Goal: Task Accomplishment & Management: Use online tool/utility

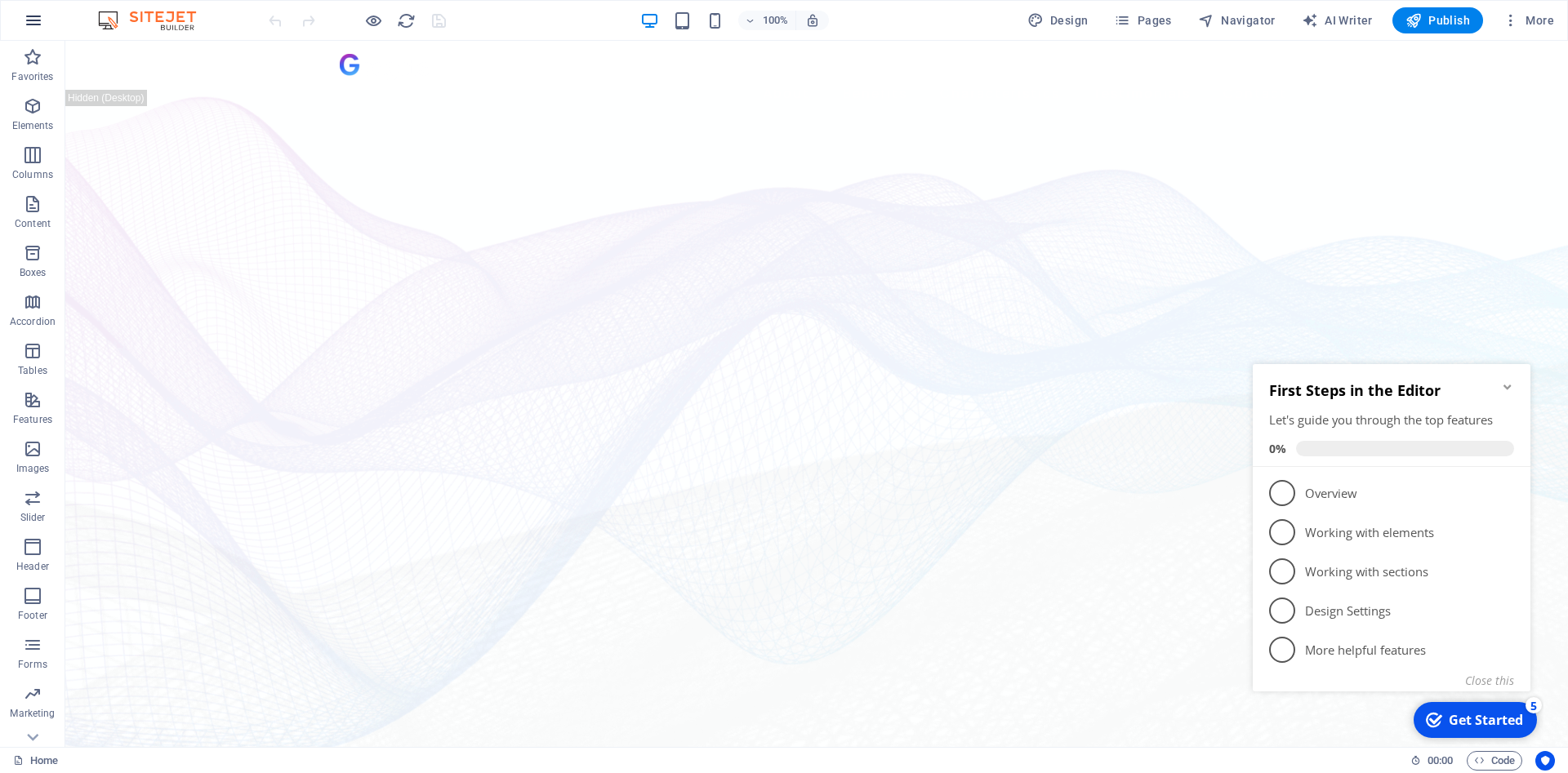
click at [30, 23] on icon "button" at bounding box center [33, 20] width 19 height 19
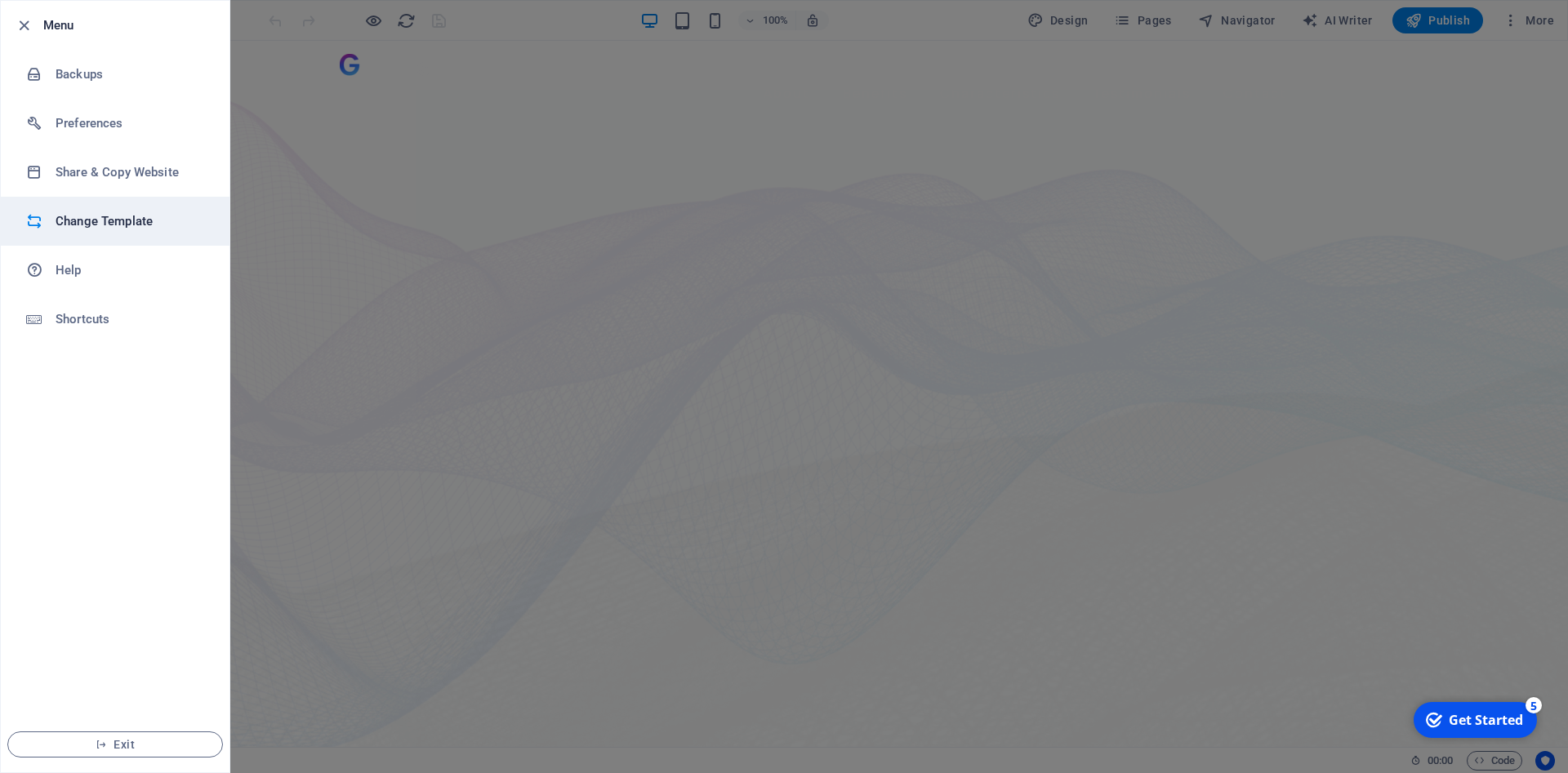
click at [121, 223] on h6 "Change Template" at bounding box center [131, 221] width 151 height 19
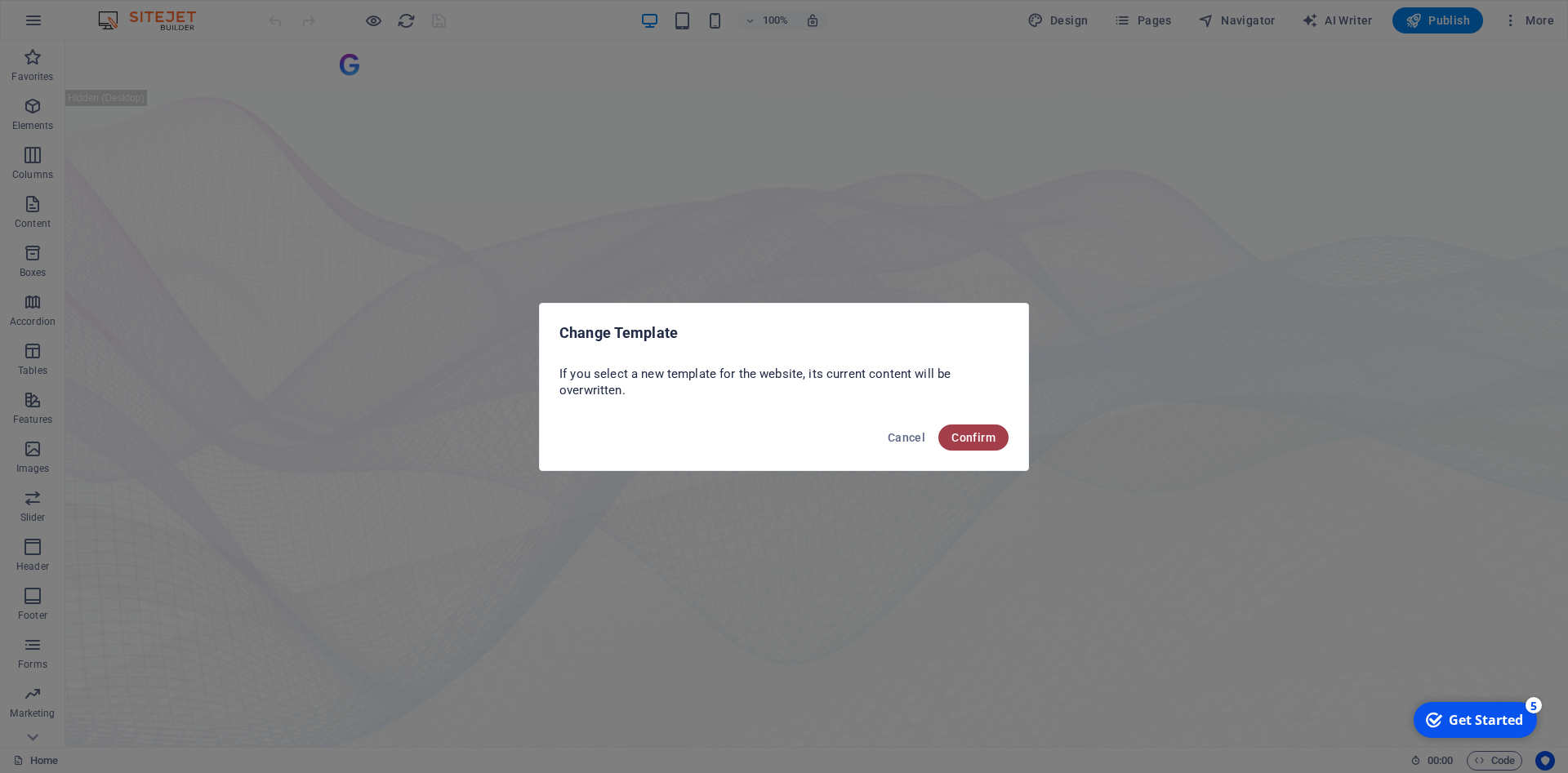
click at [985, 439] on span "Confirm" at bounding box center [973, 437] width 44 height 13
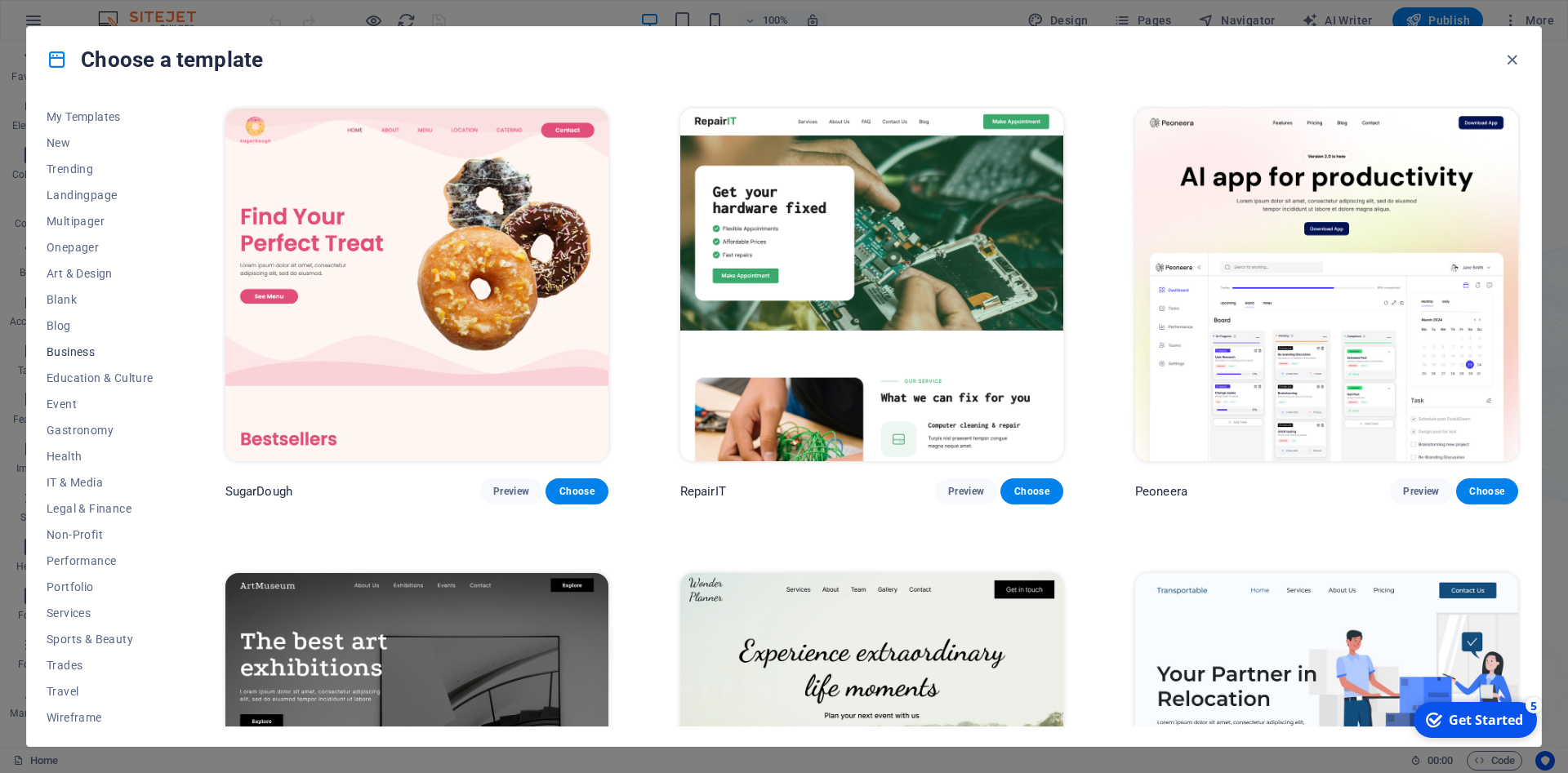
scroll to position [32, 0]
click at [83, 711] on span "Wireframe" at bounding box center [100, 713] width 107 height 13
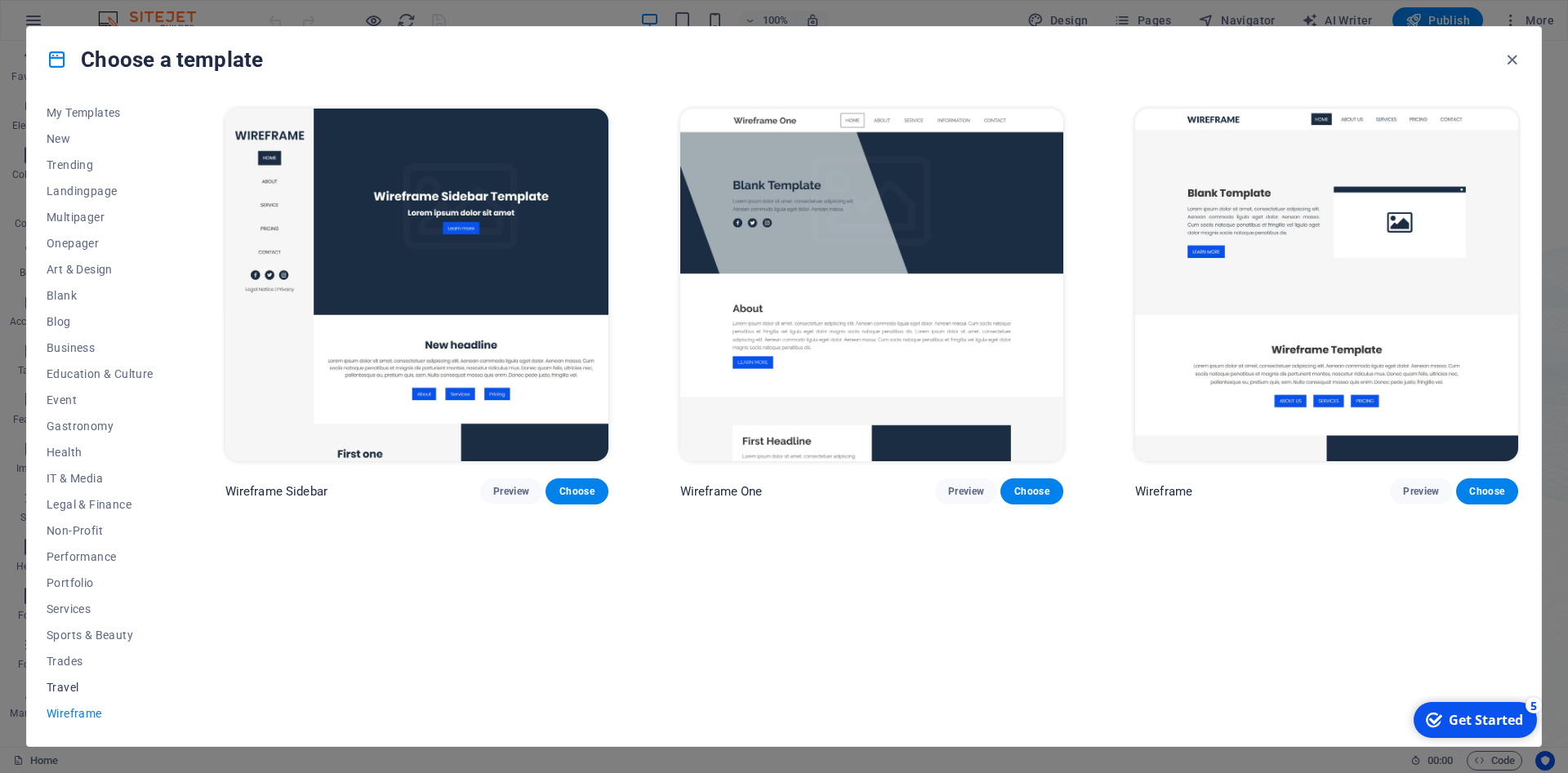
click at [75, 686] on span "Travel" at bounding box center [100, 686] width 107 height 13
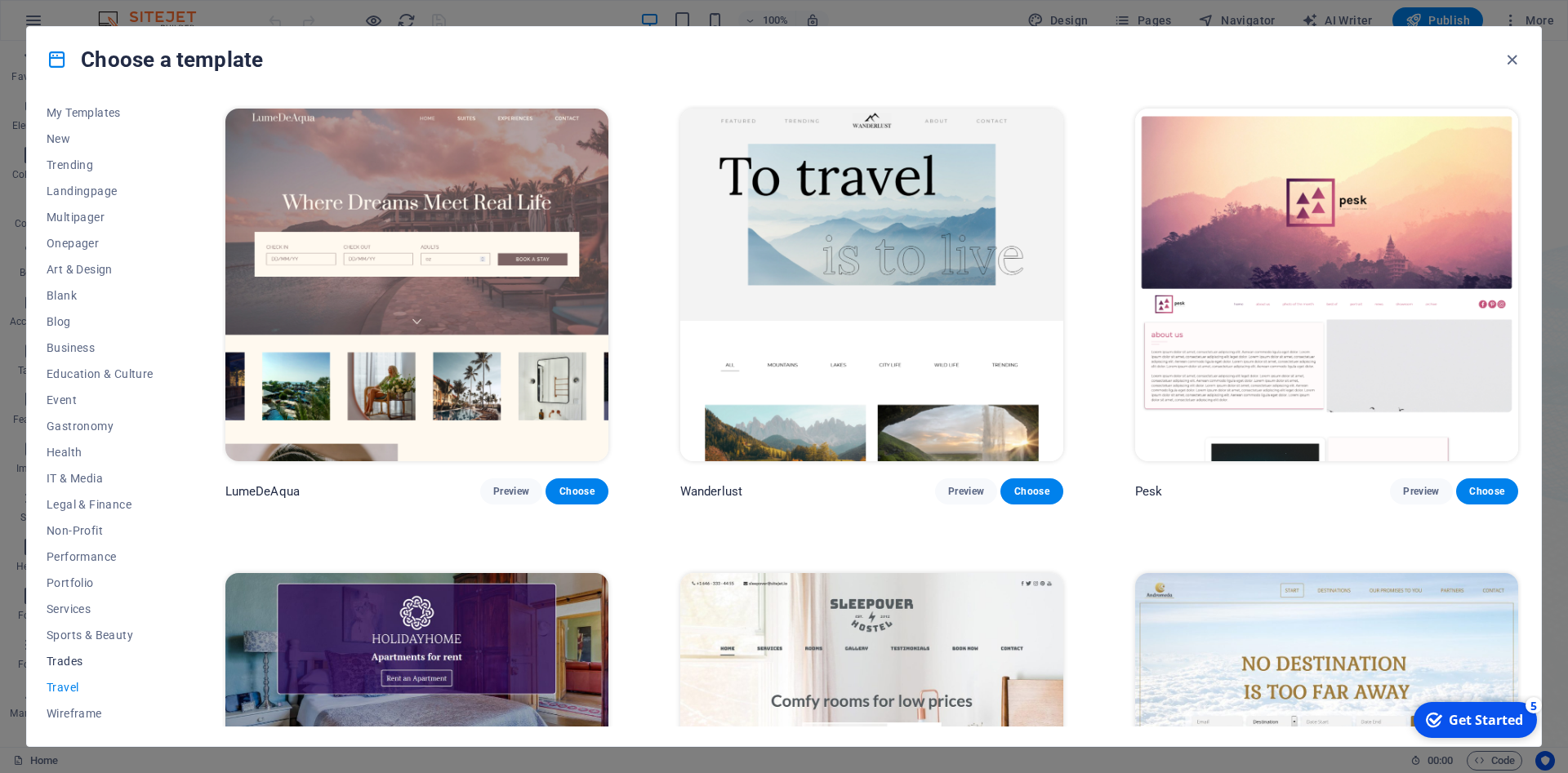
click at [67, 665] on span "Trades" at bounding box center [100, 661] width 107 height 13
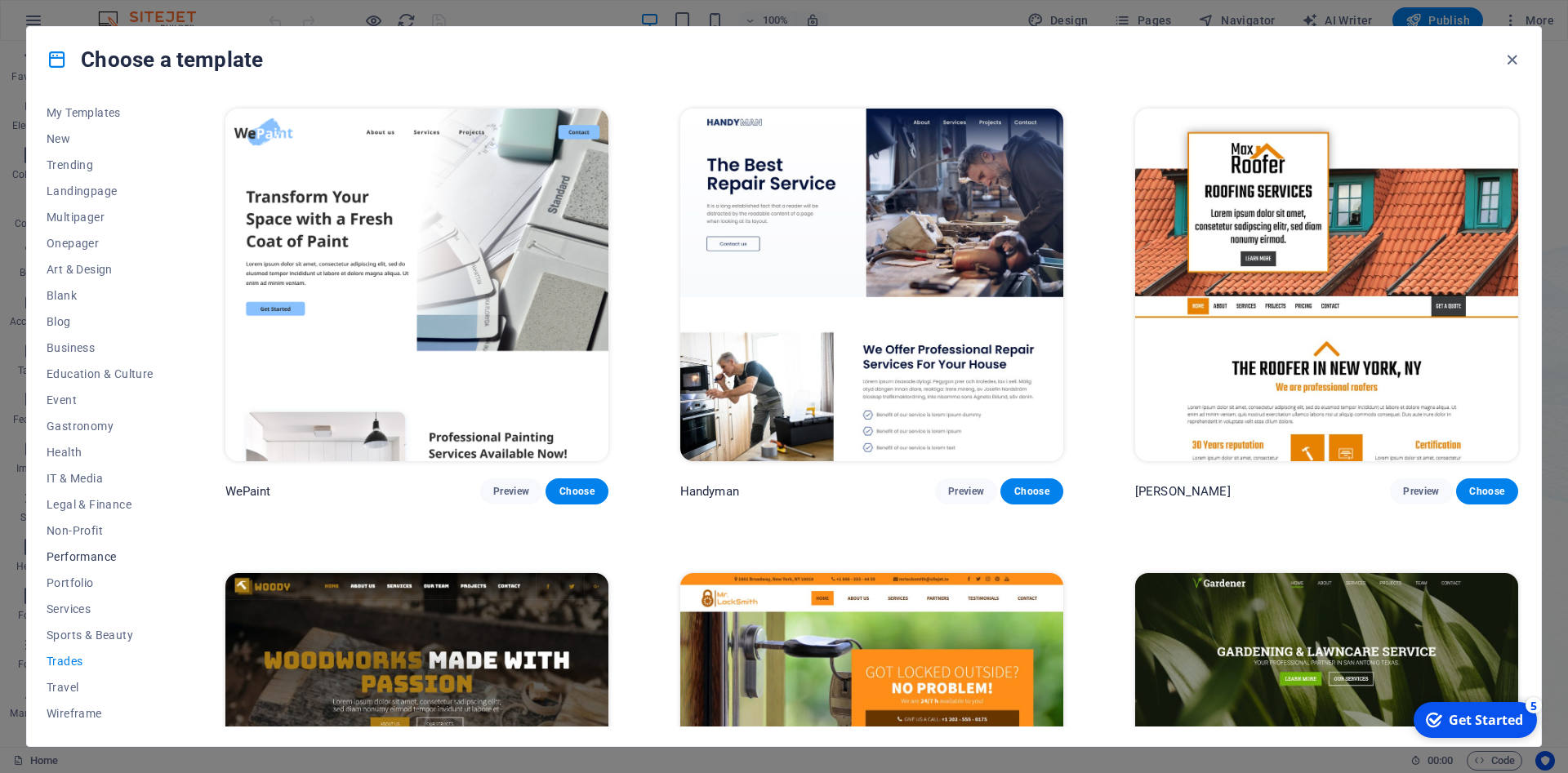
click at [99, 558] on span "Performance" at bounding box center [100, 556] width 107 height 13
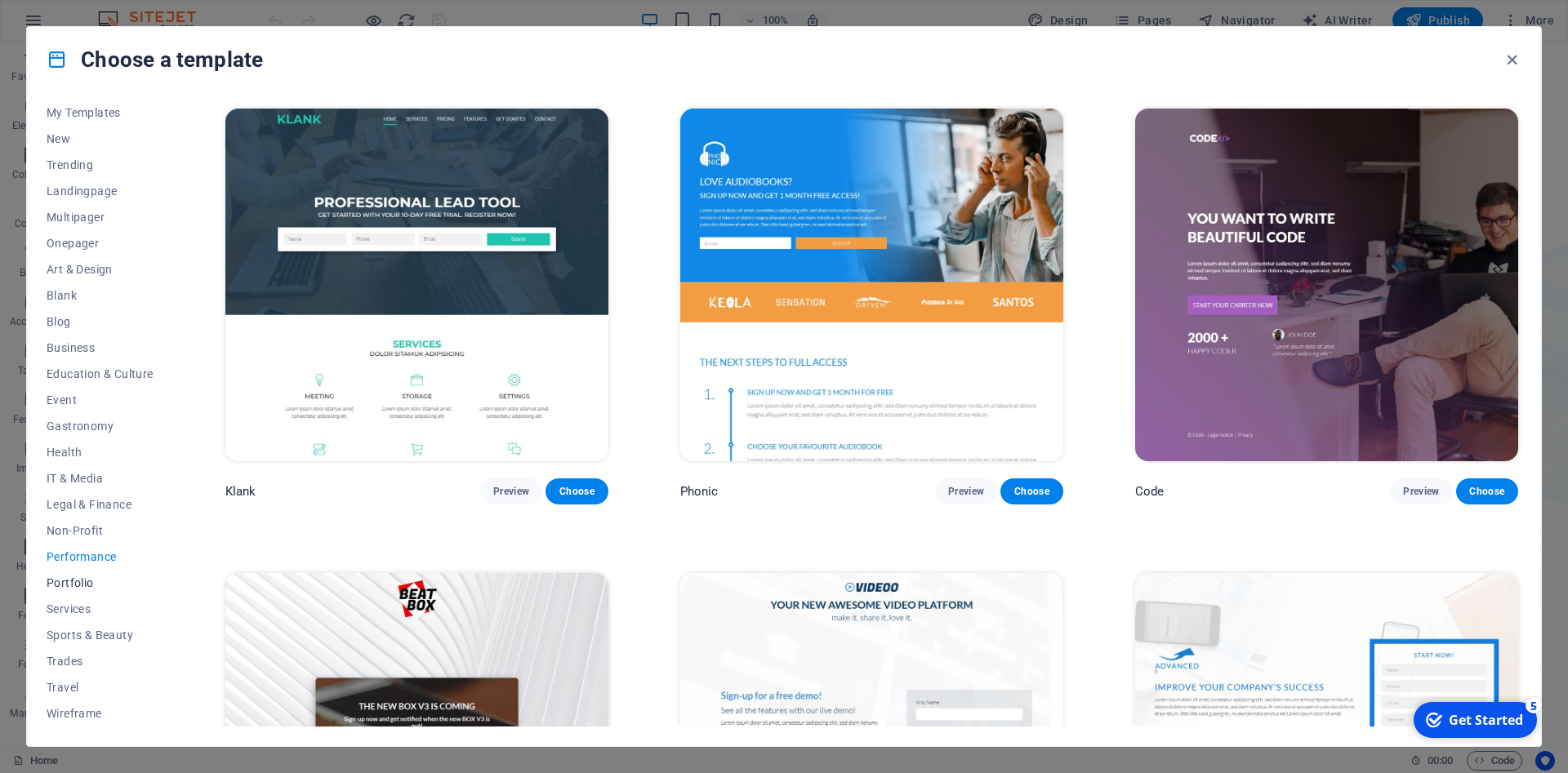
click at [52, 591] on button "Portfolio" at bounding box center [100, 583] width 107 height 26
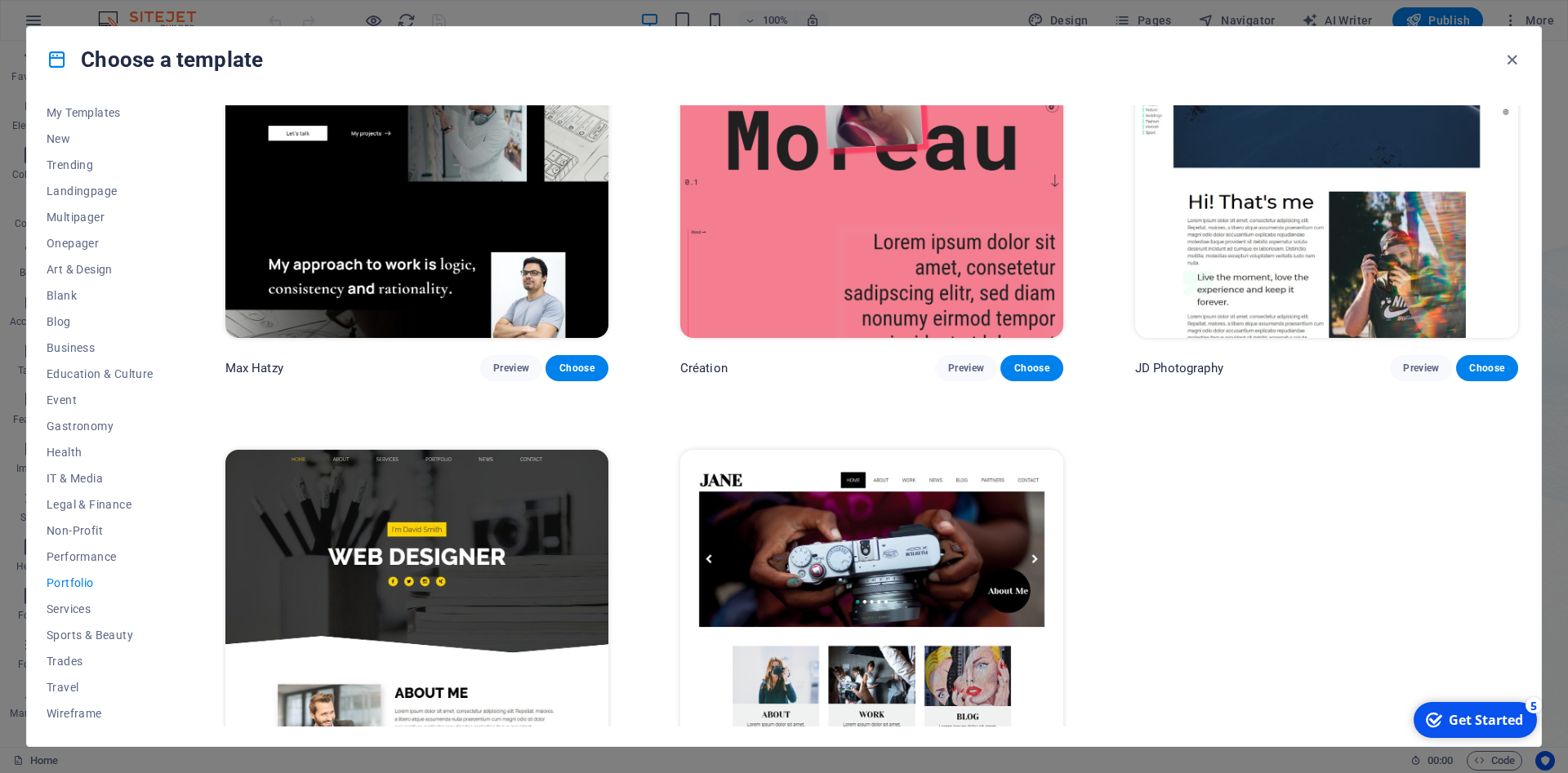
scroll to position [708, 0]
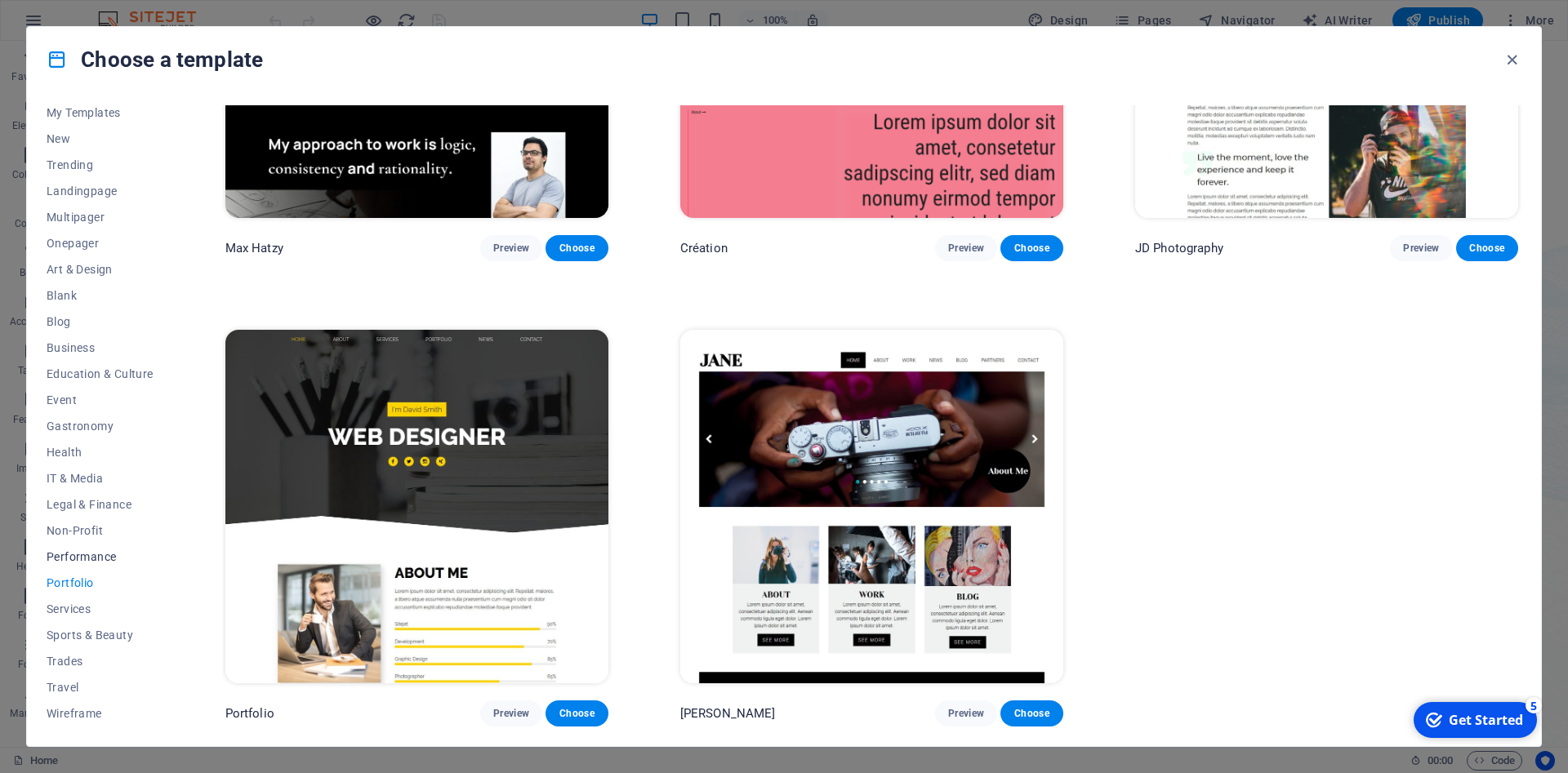
click at [89, 550] on span "Performance" at bounding box center [100, 556] width 107 height 13
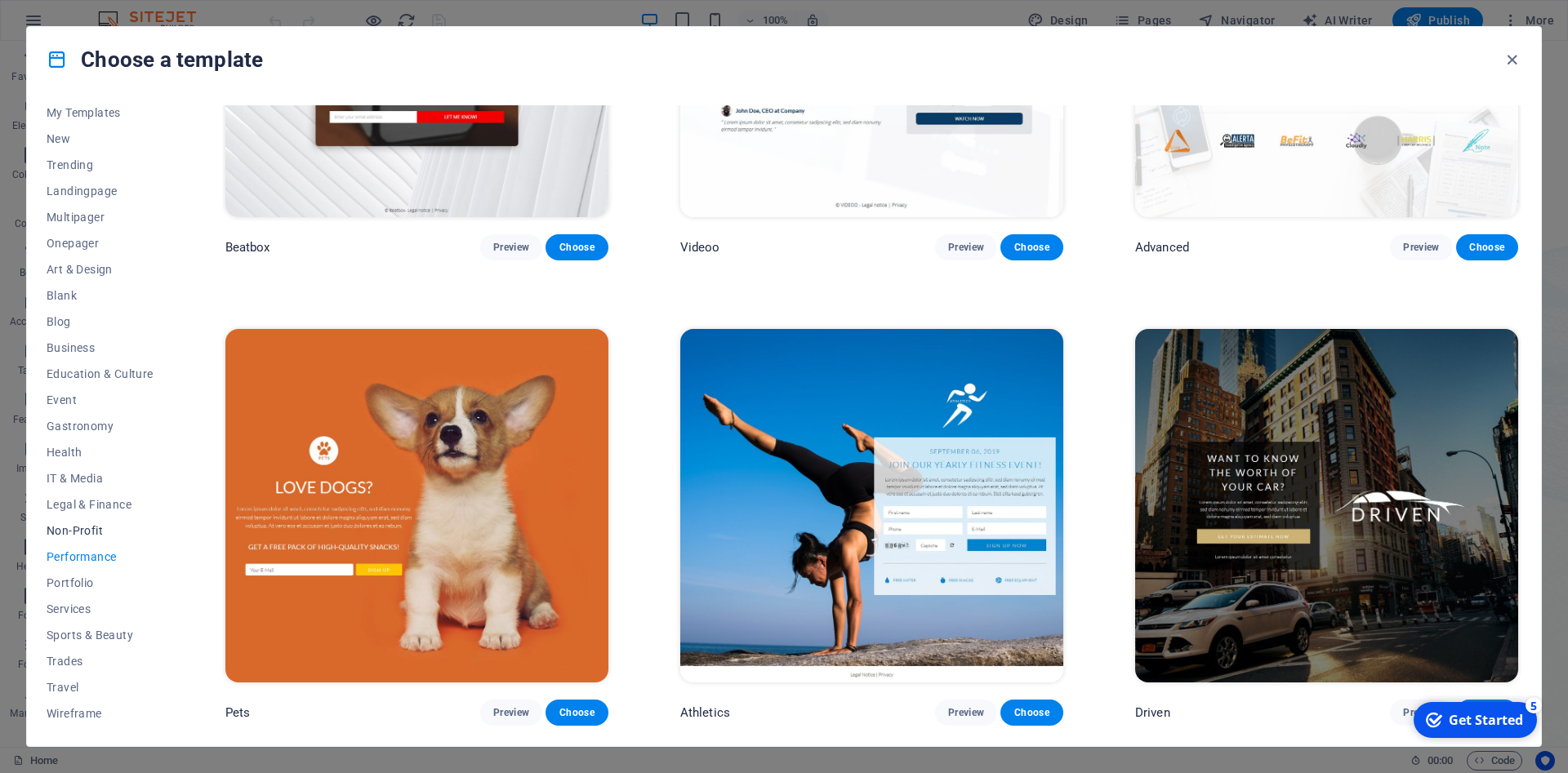
click at [73, 527] on span "Non-Profit" at bounding box center [100, 530] width 107 height 13
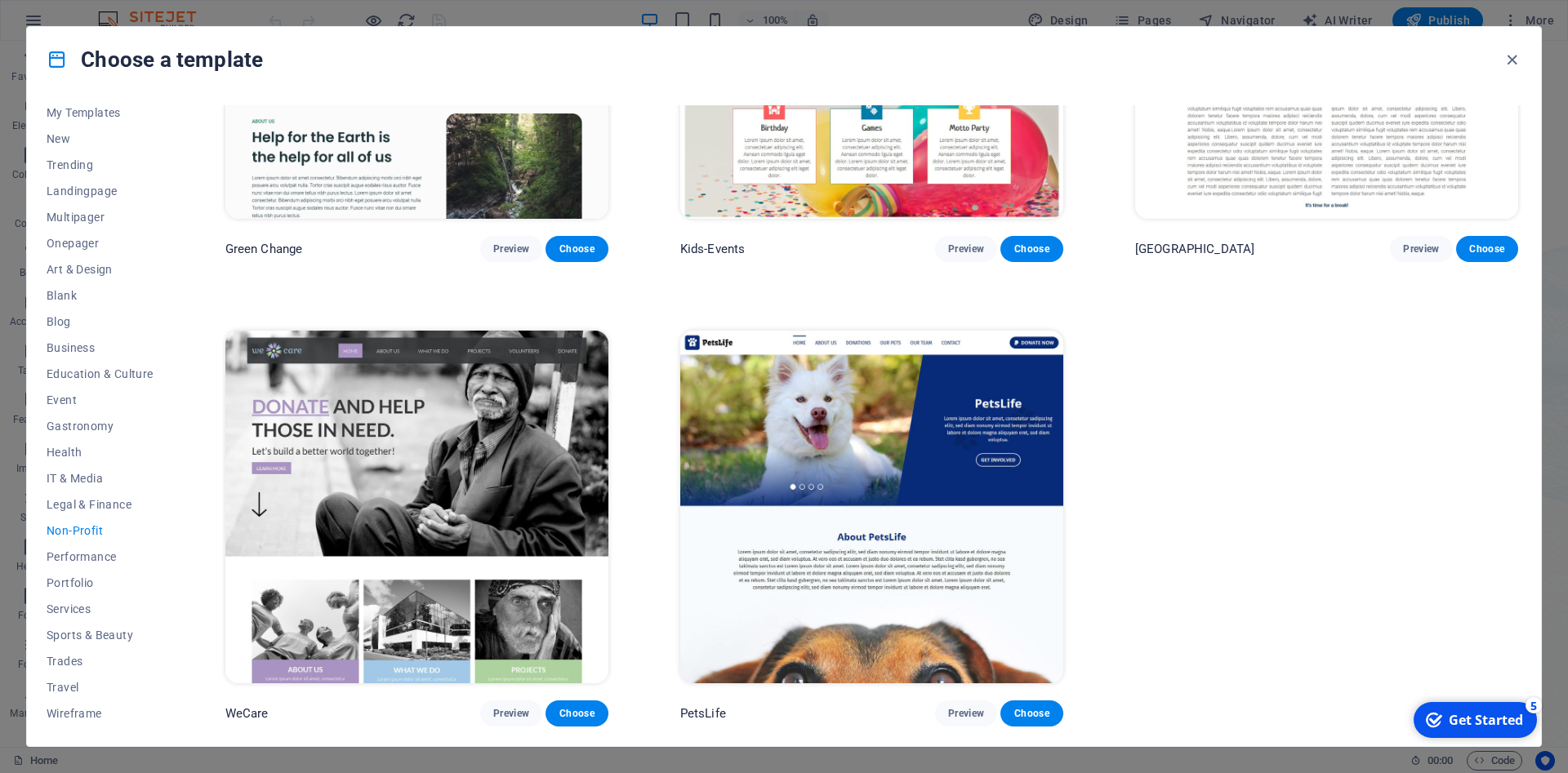
scroll to position [242, 0]
click at [67, 502] on span "Legal & Finance" at bounding box center [100, 504] width 107 height 13
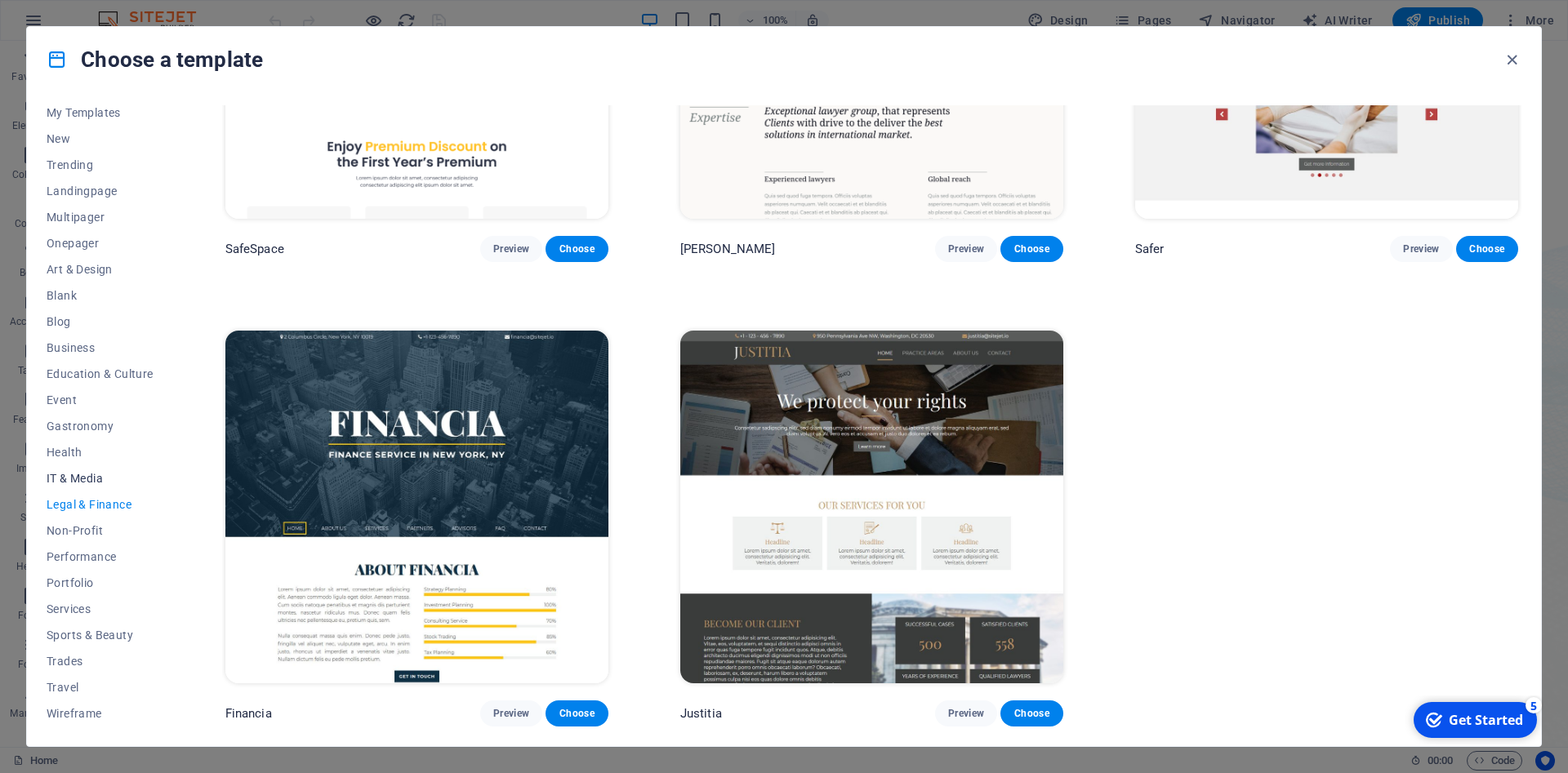
click at [87, 469] on button "IT & Media" at bounding box center [100, 478] width 107 height 26
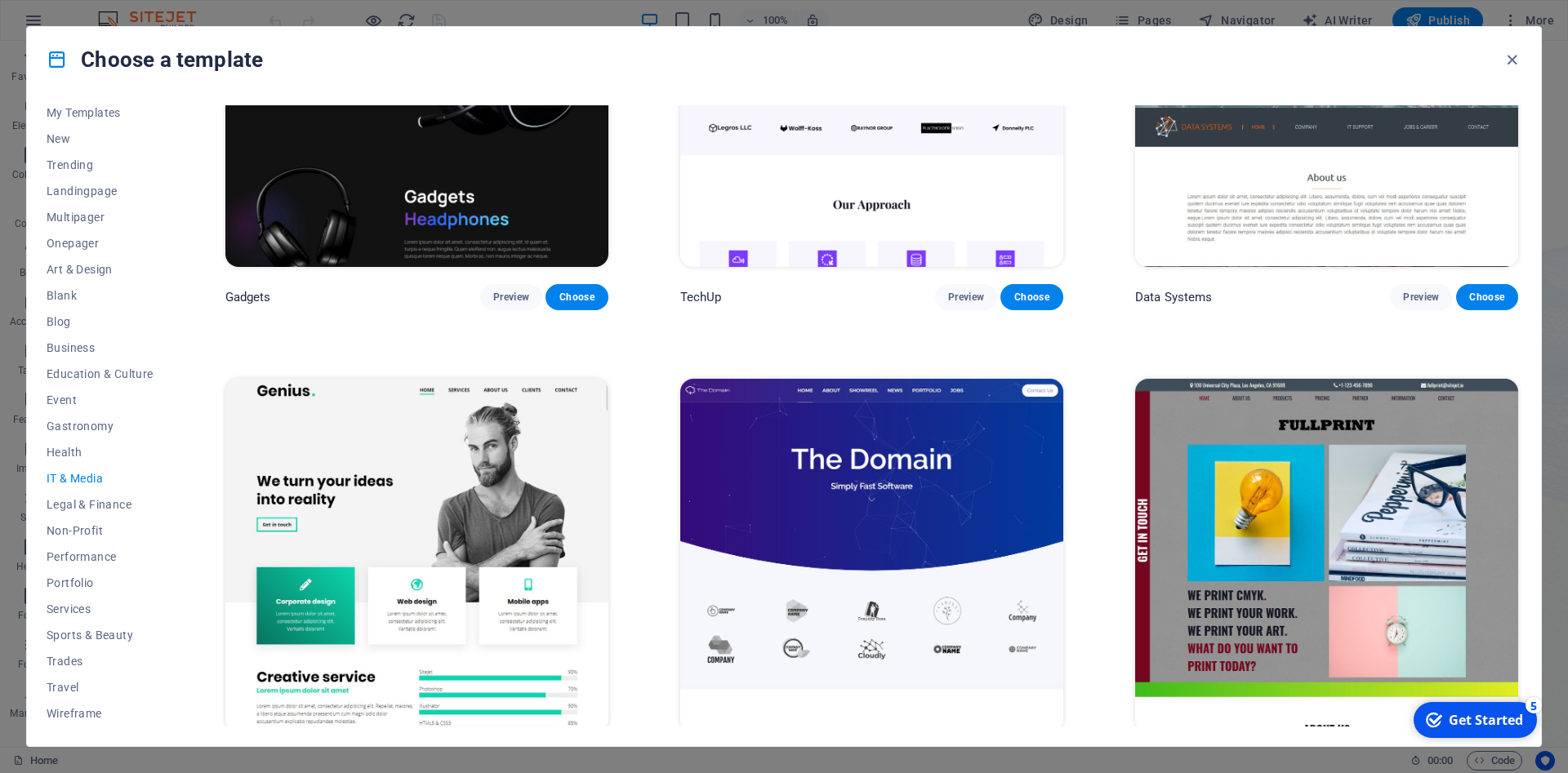
scroll to position [661, 0]
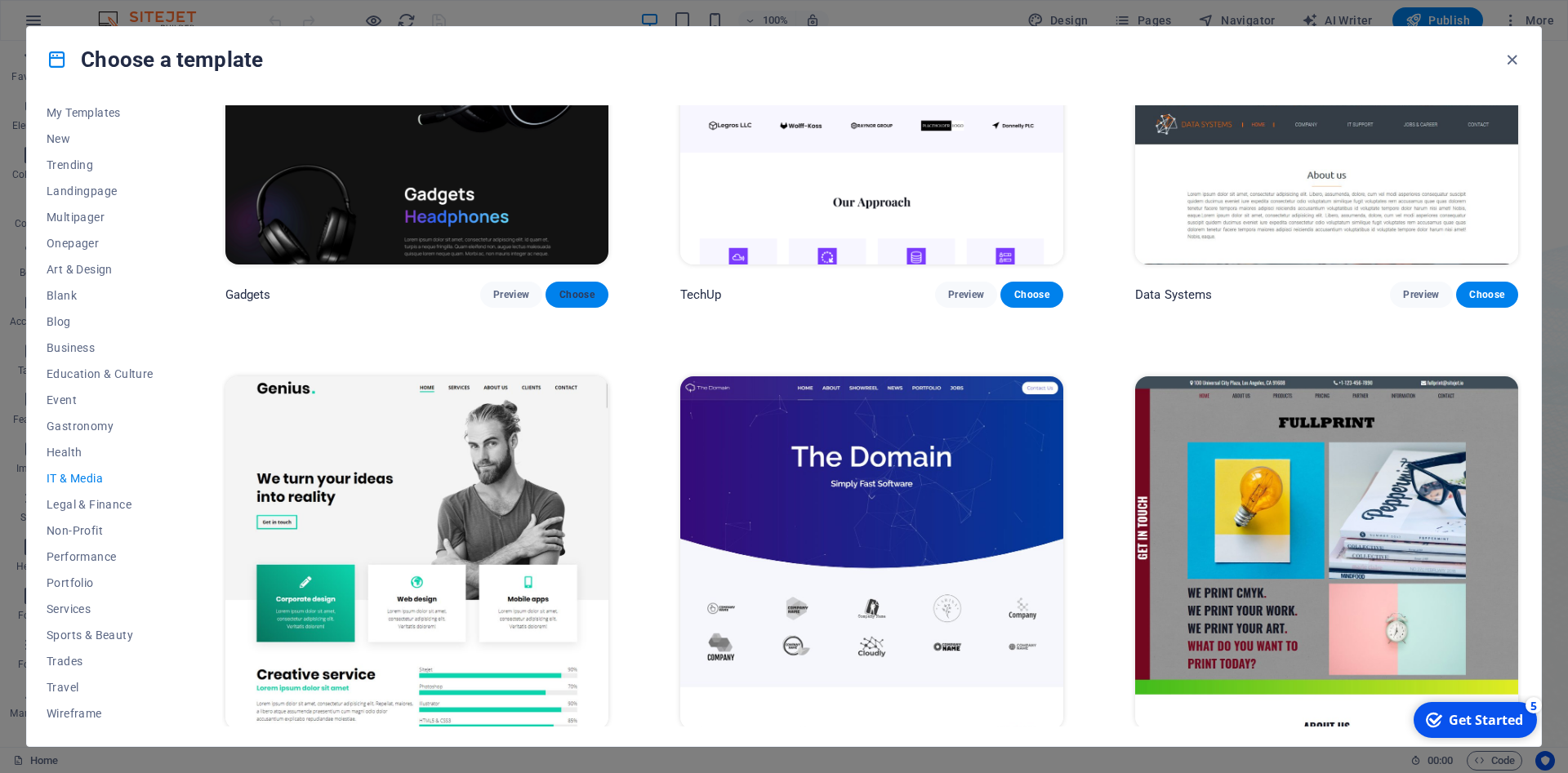
click at [577, 295] on span "Choose" at bounding box center [576, 294] width 36 height 13
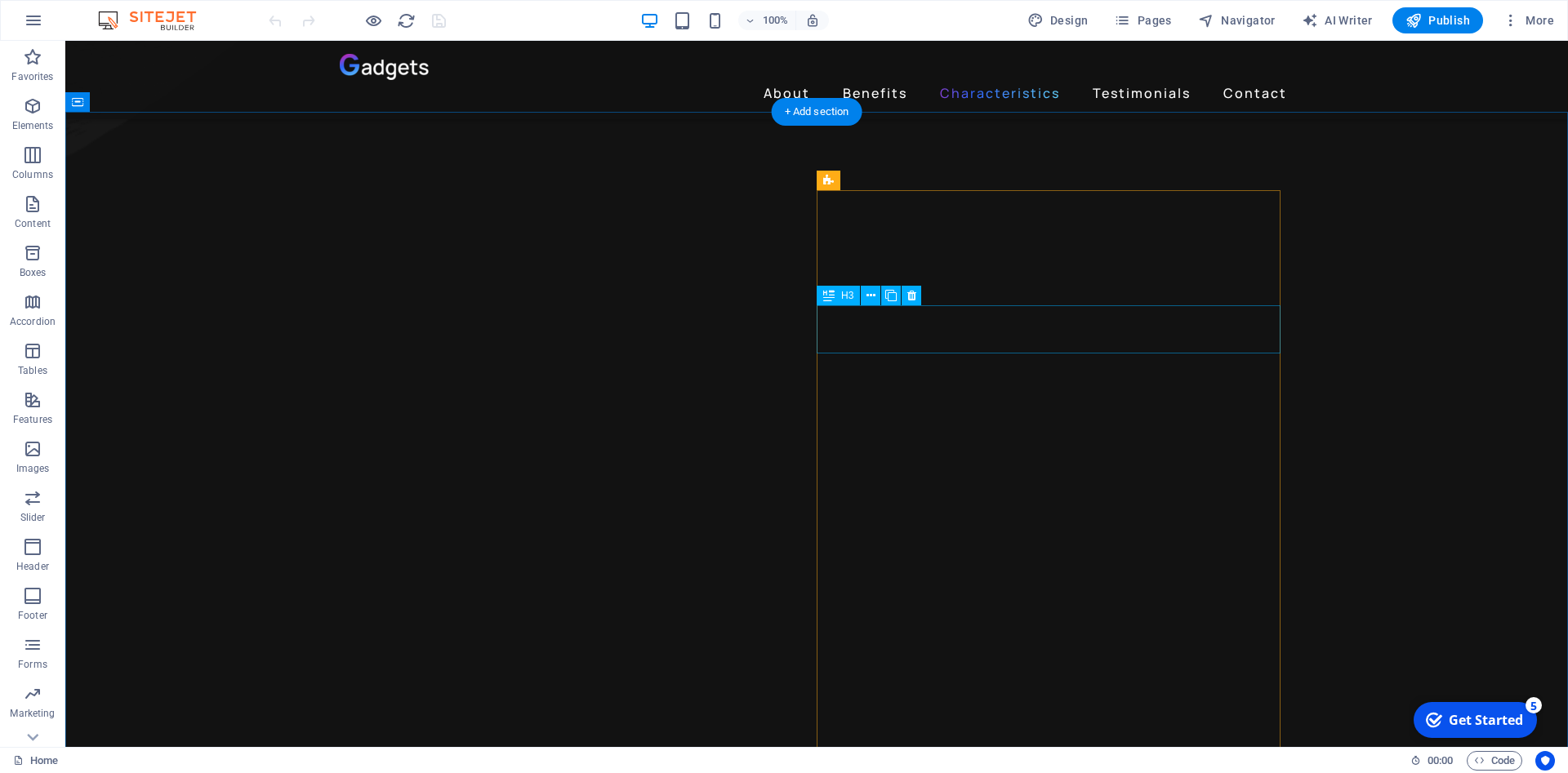
scroll to position [1998, 0]
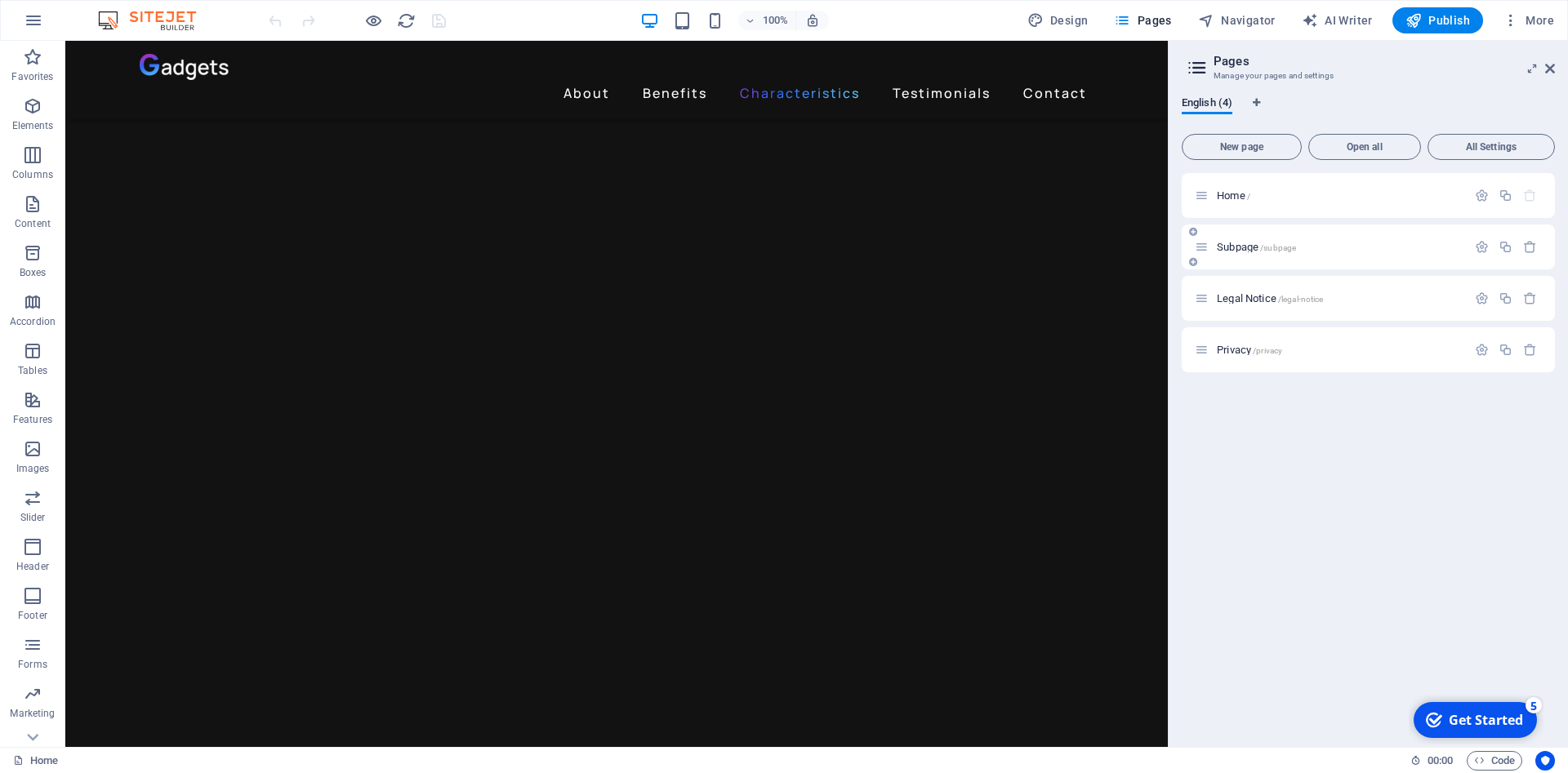
click at [1294, 247] on span "/subpage" at bounding box center [1277, 248] width 36 height 9
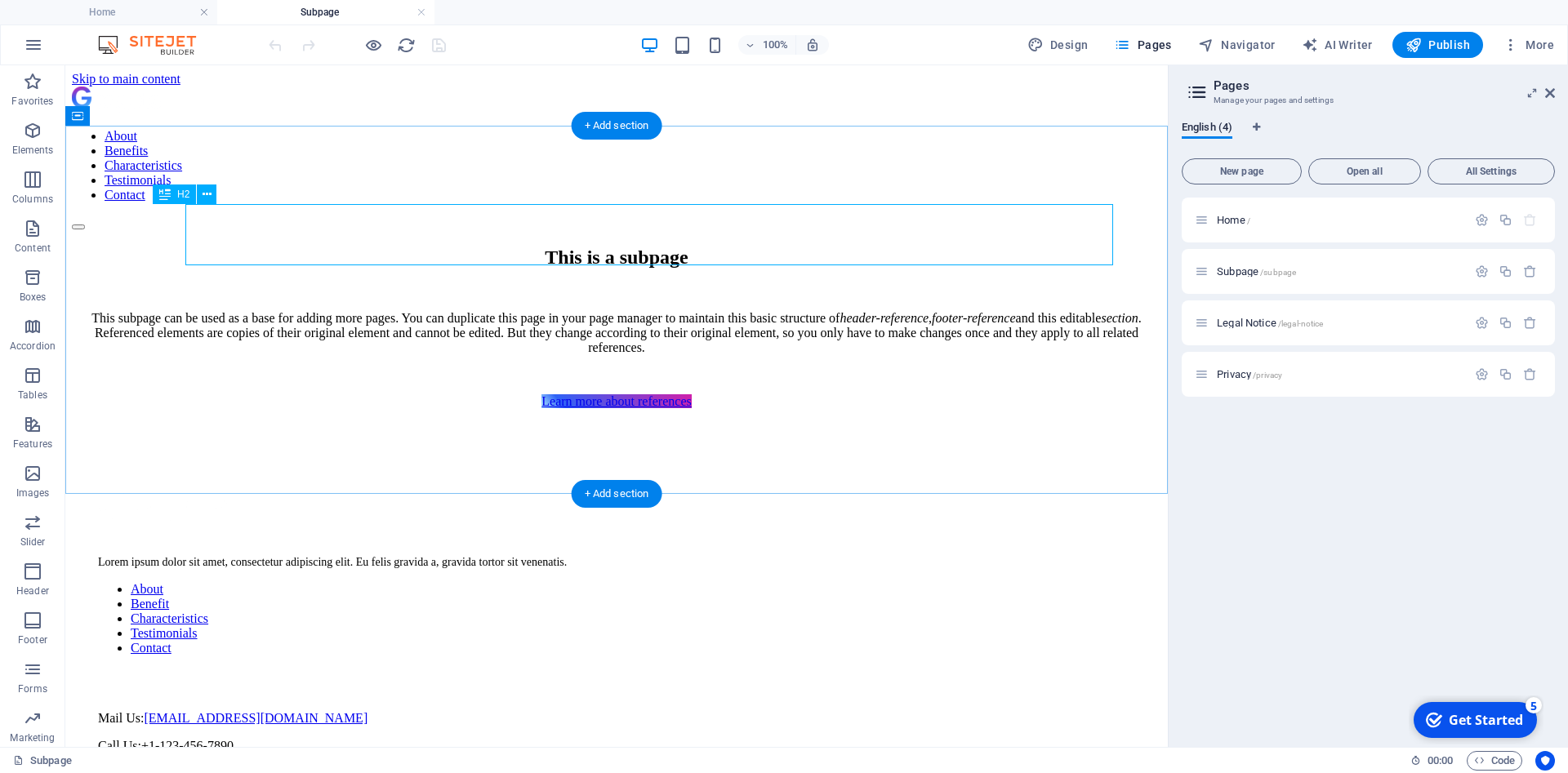
scroll to position [0, 0]
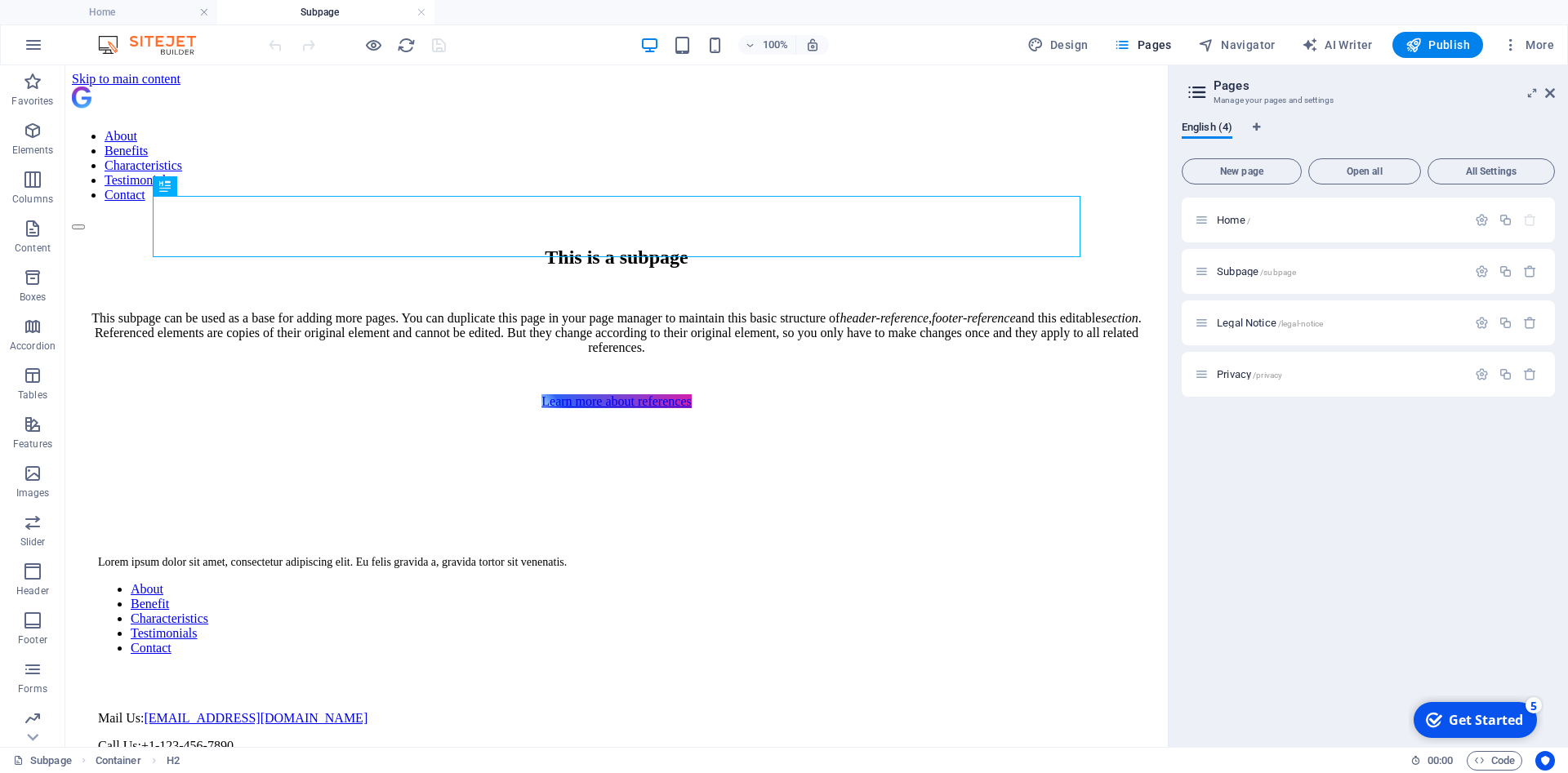
click at [500, 12] on ul "Home Subpage" at bounding box center [784, 12] width 1568 height 25
click at [109, 4] on li "Home" at bounding box center [109, 12] width 217 height 25
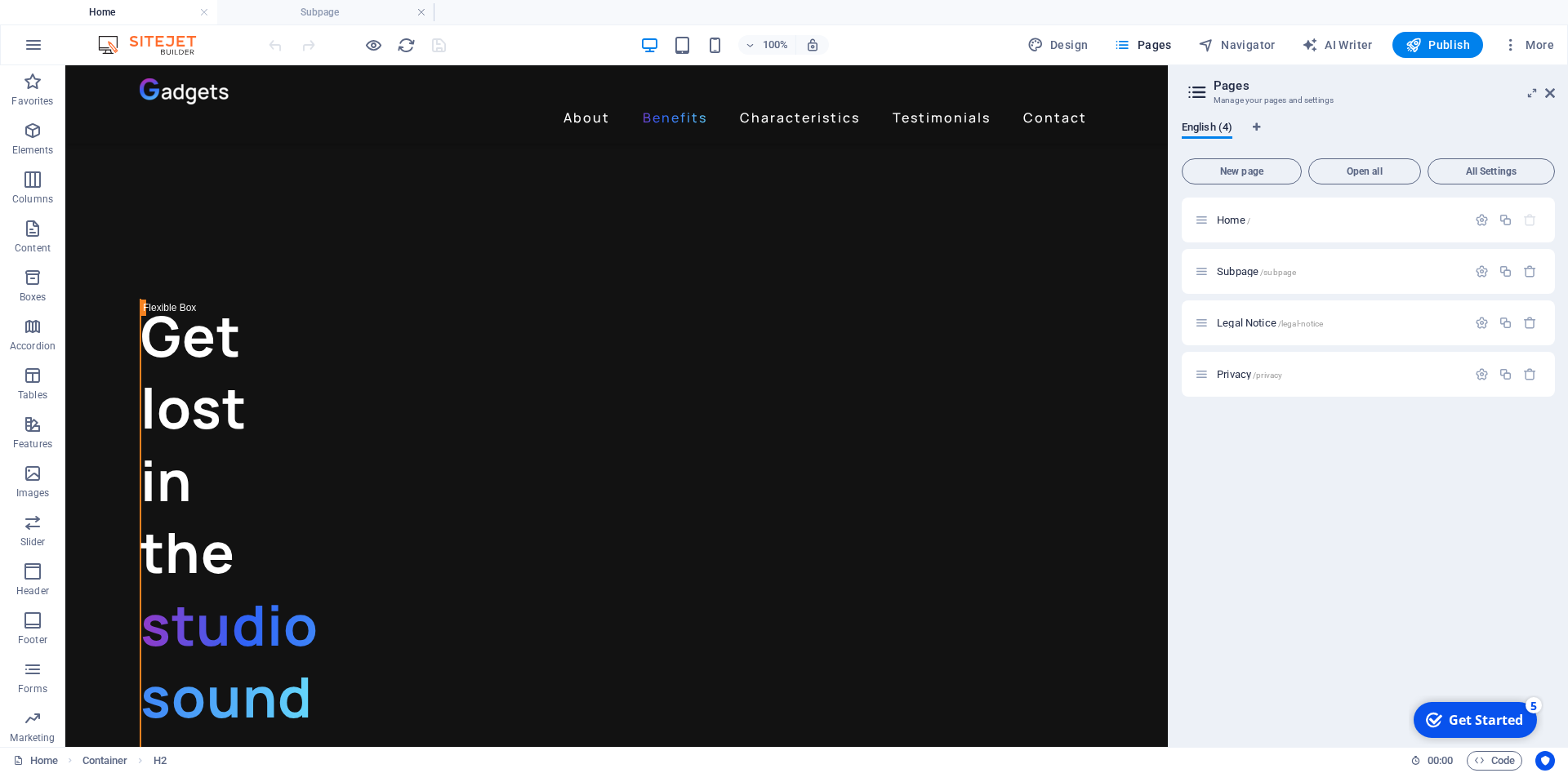
scroll to position [1759, 0]
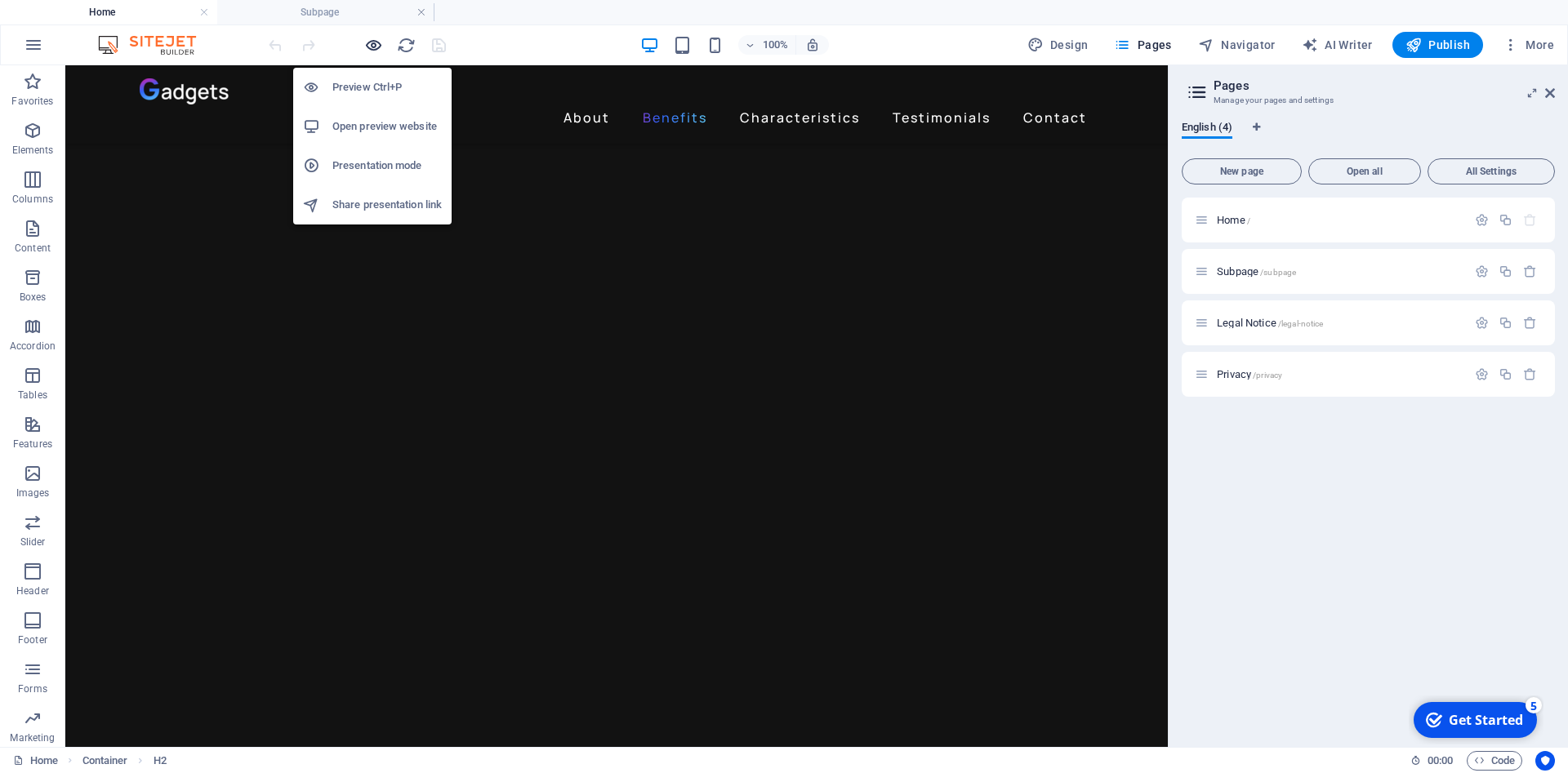
click at [0, 0] on icon "button" at bounding box center [0, 0] width 0 height 0
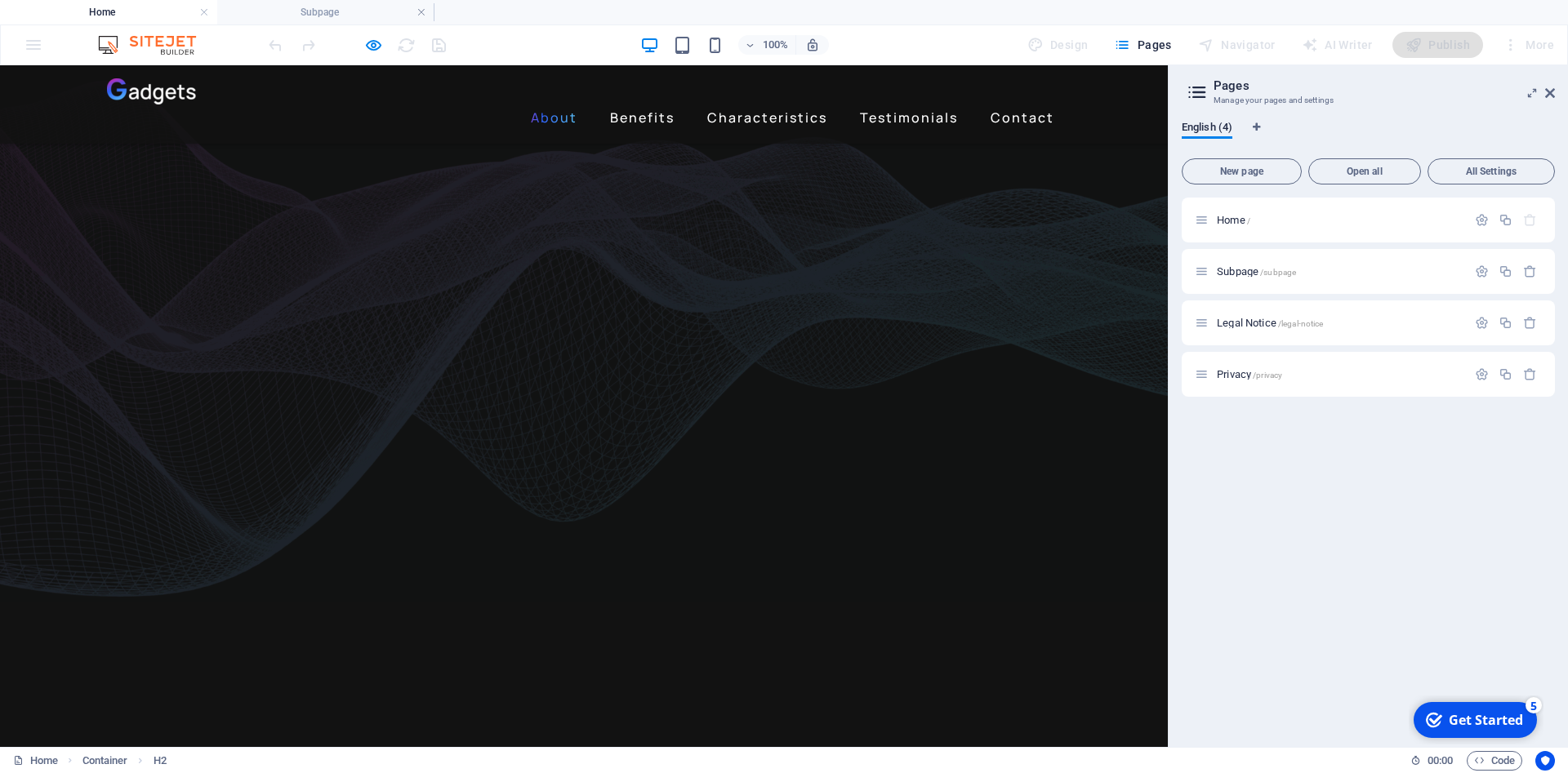
scroll to position [0, 0]
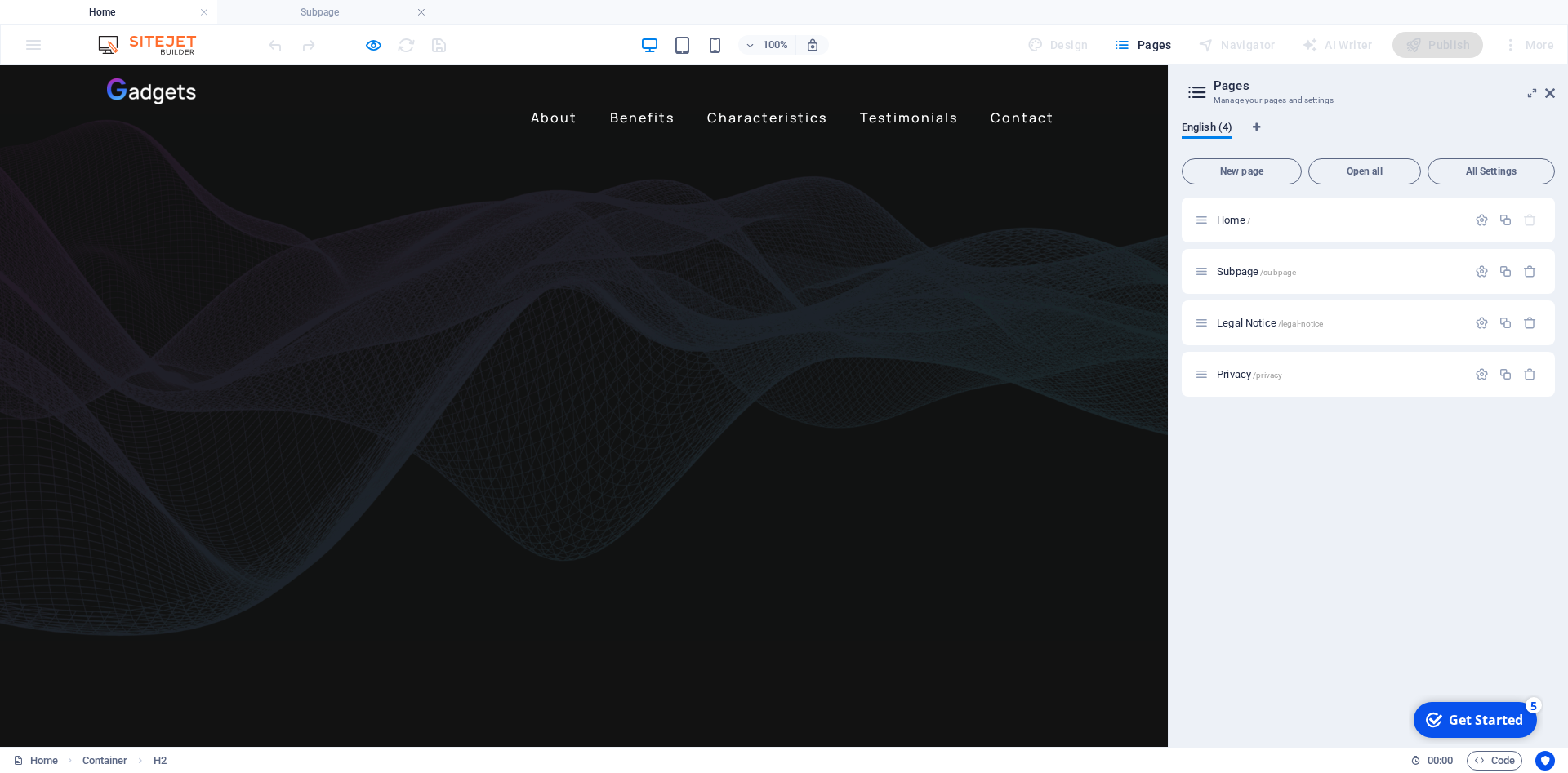
drag, startPoint x: 165, startPoint y: 509, endPoint x: 554, endPoint y: 568, distance: 393.4
click at [673, 104] on link "Benefits" at bounding box center [642, 117] width 78 height 26
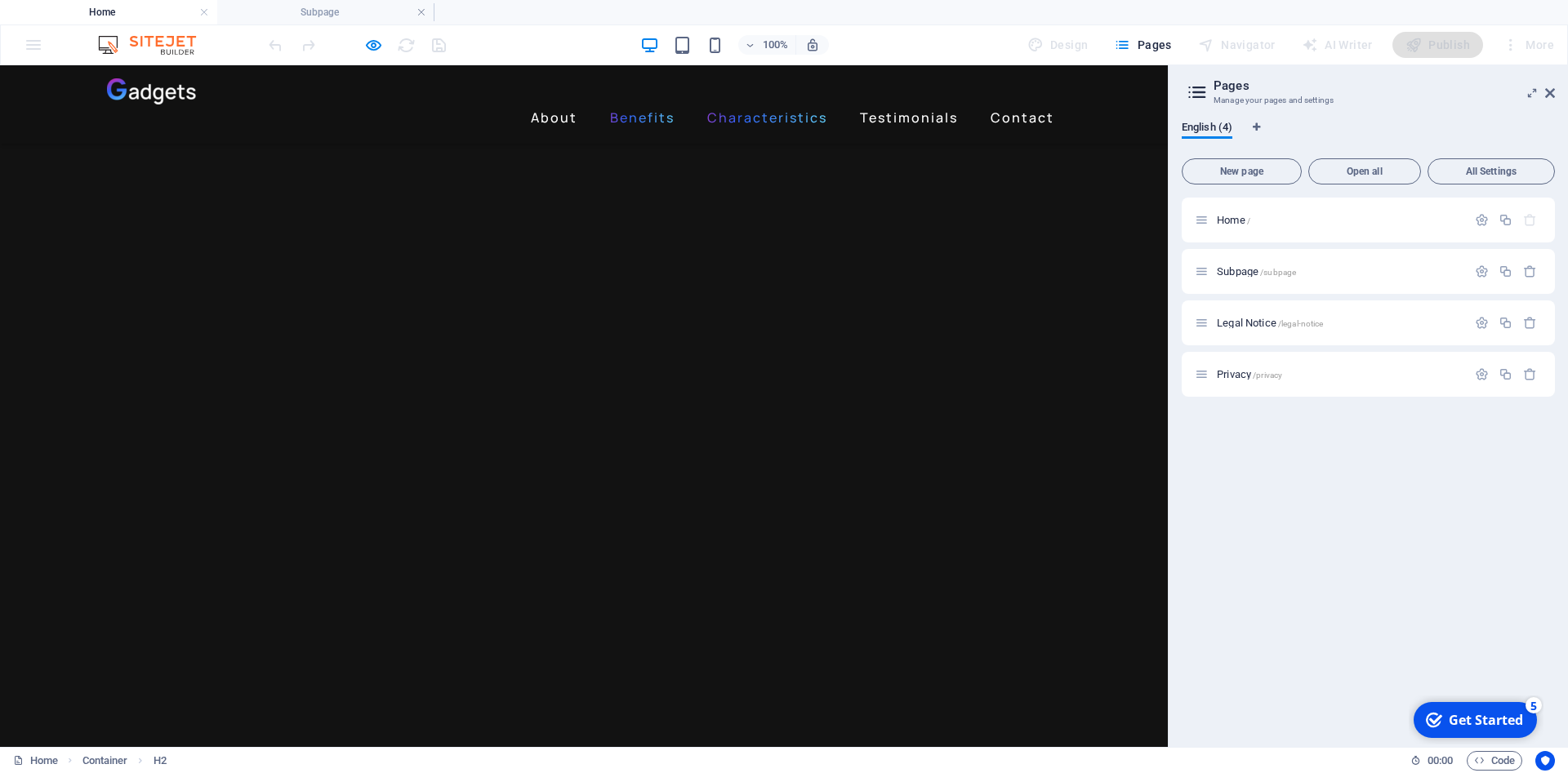
scroll to position [1041, 0]
click at [800, 104] on link "Characteristics" at bounding box center [767, 117] width 133 height 26
click at [903, 104] on link "Testimonials" at bounding box center [908, 117] width 111 height 26
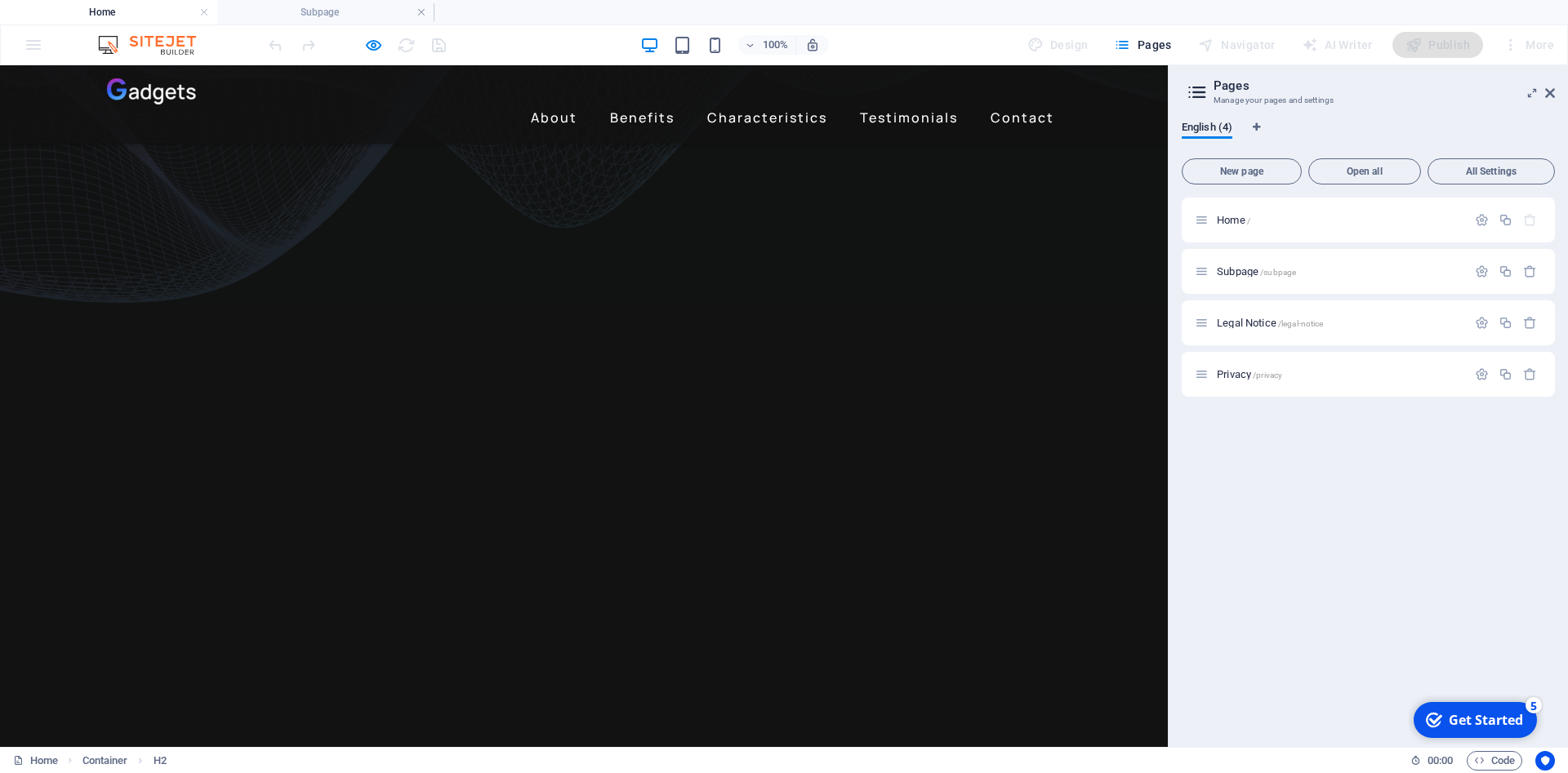
scroll to position [0, 0]
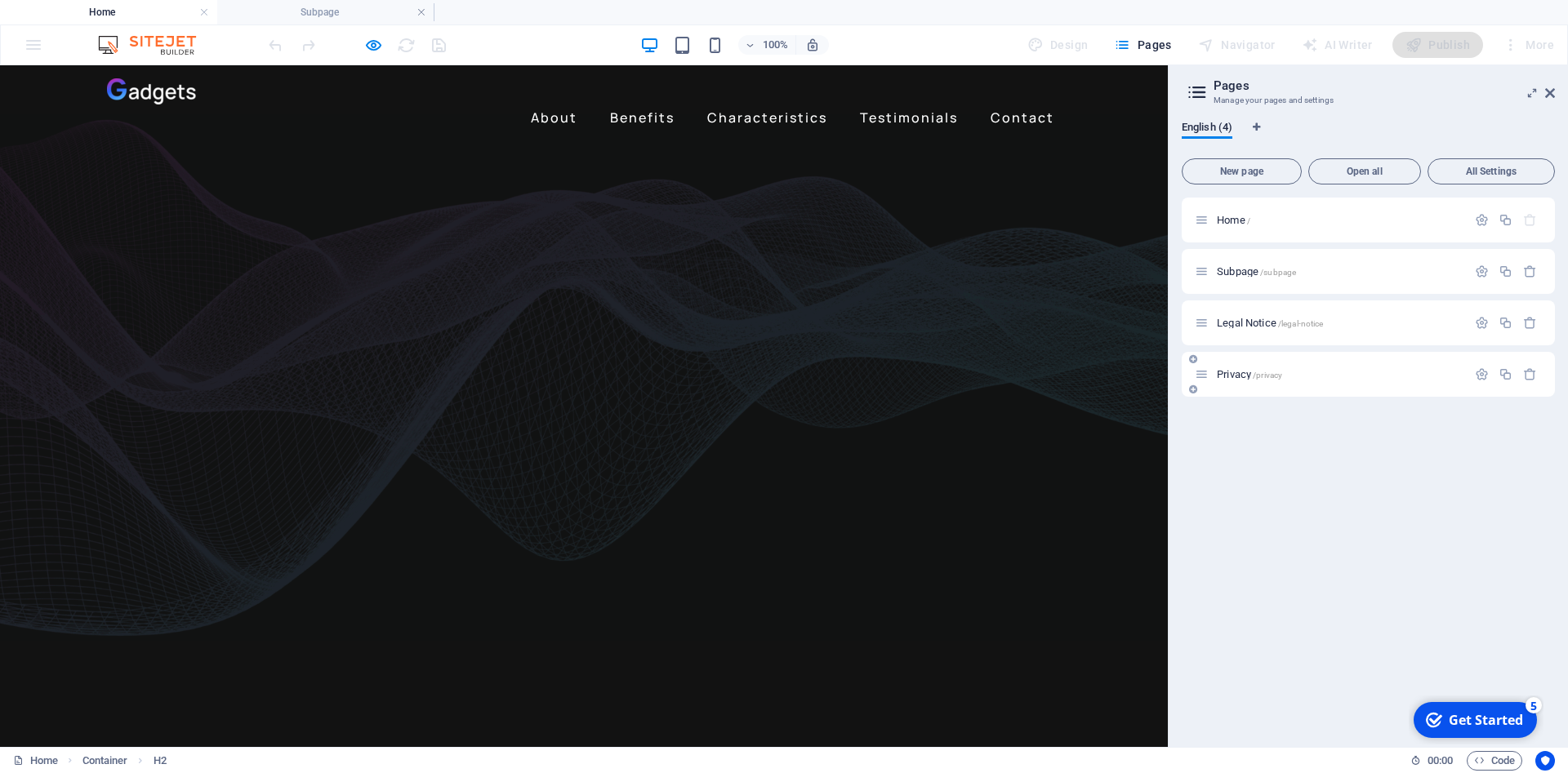
click at [1237, 383] on div "Privacy /privacy" at bounding box center [1368, 374] width 373 height 45
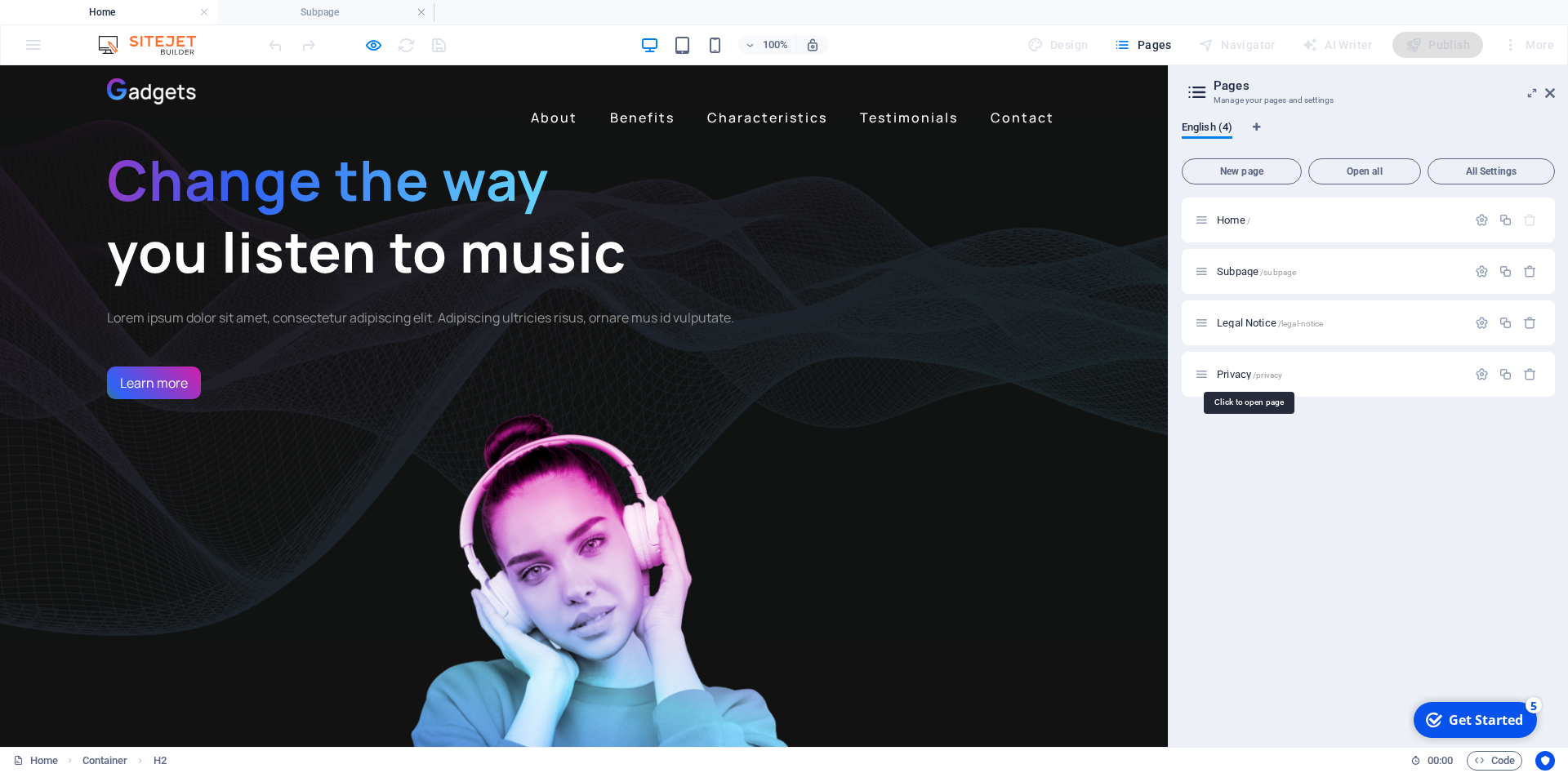
drag, startPoint x: 1240, startPoint y: 377, endPoint x: 1266, endPoint y: 376, distance: 26.0
click at [1240, 376] on span "Privacy /privacy" at bounding box center [1249, 374] width 66 height 12
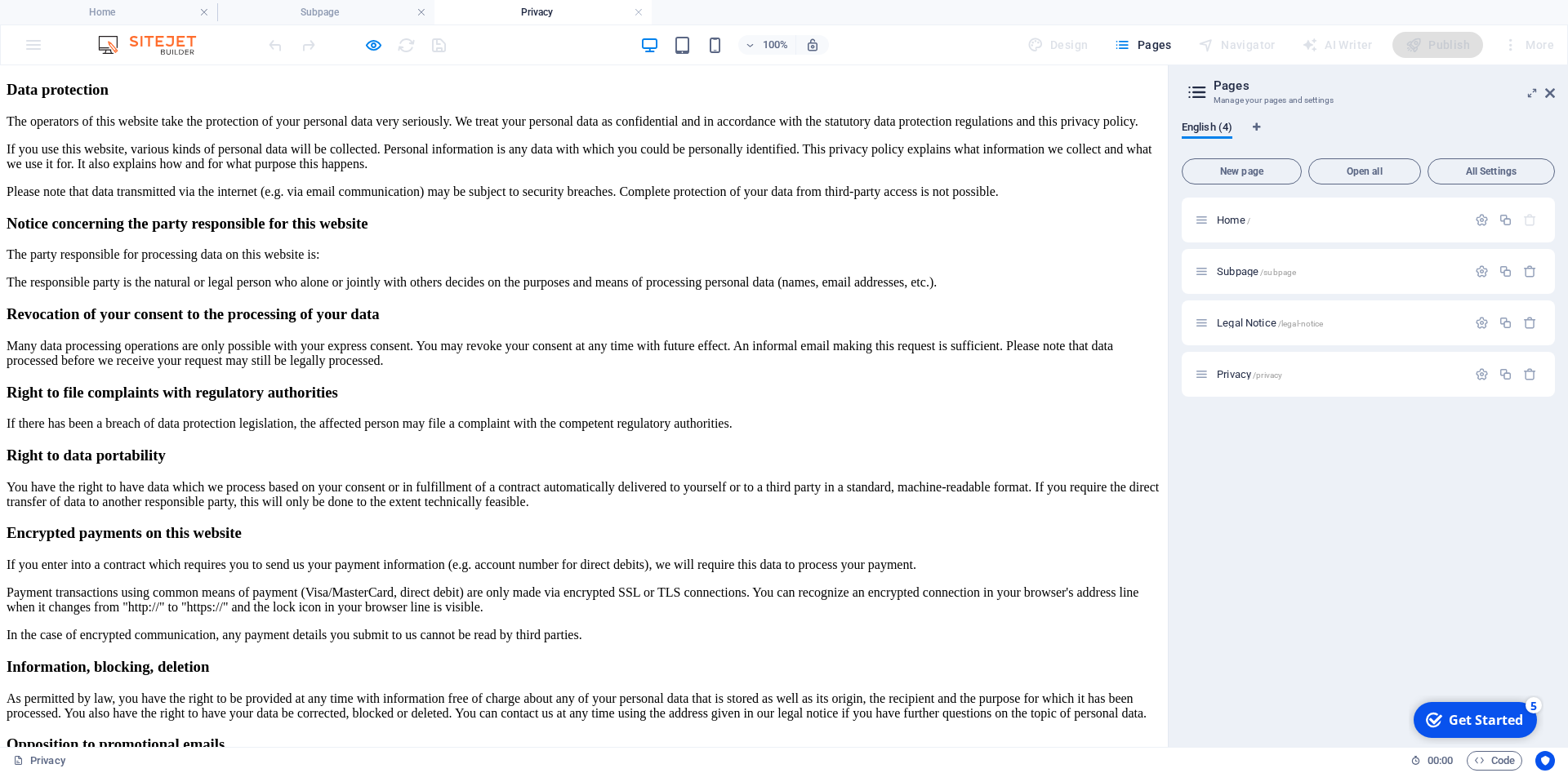
scroll to position [749, 0]
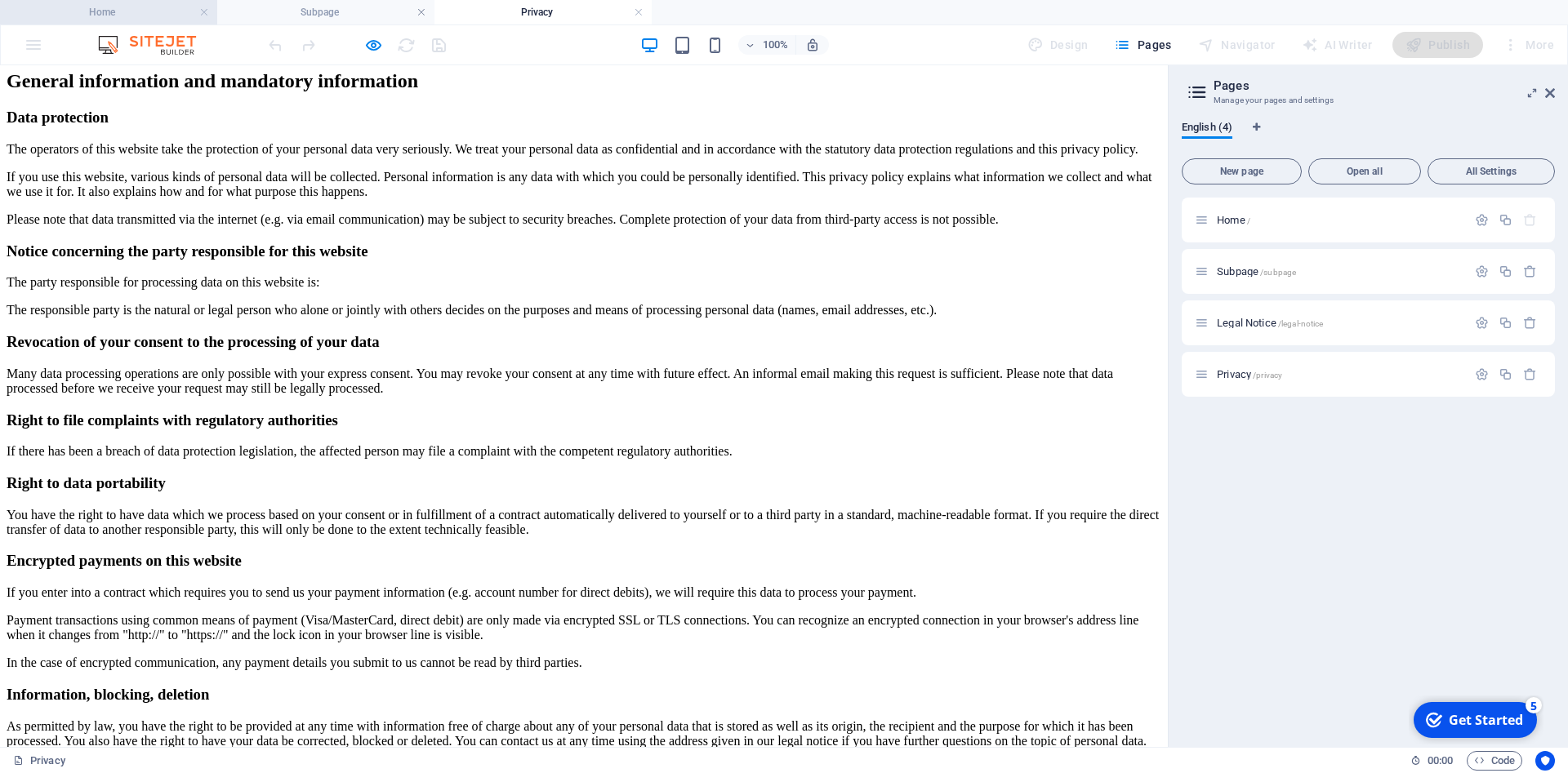
click at [105, 8] on h4 "Home" at bounding box center [109, 12] width 217 height 18
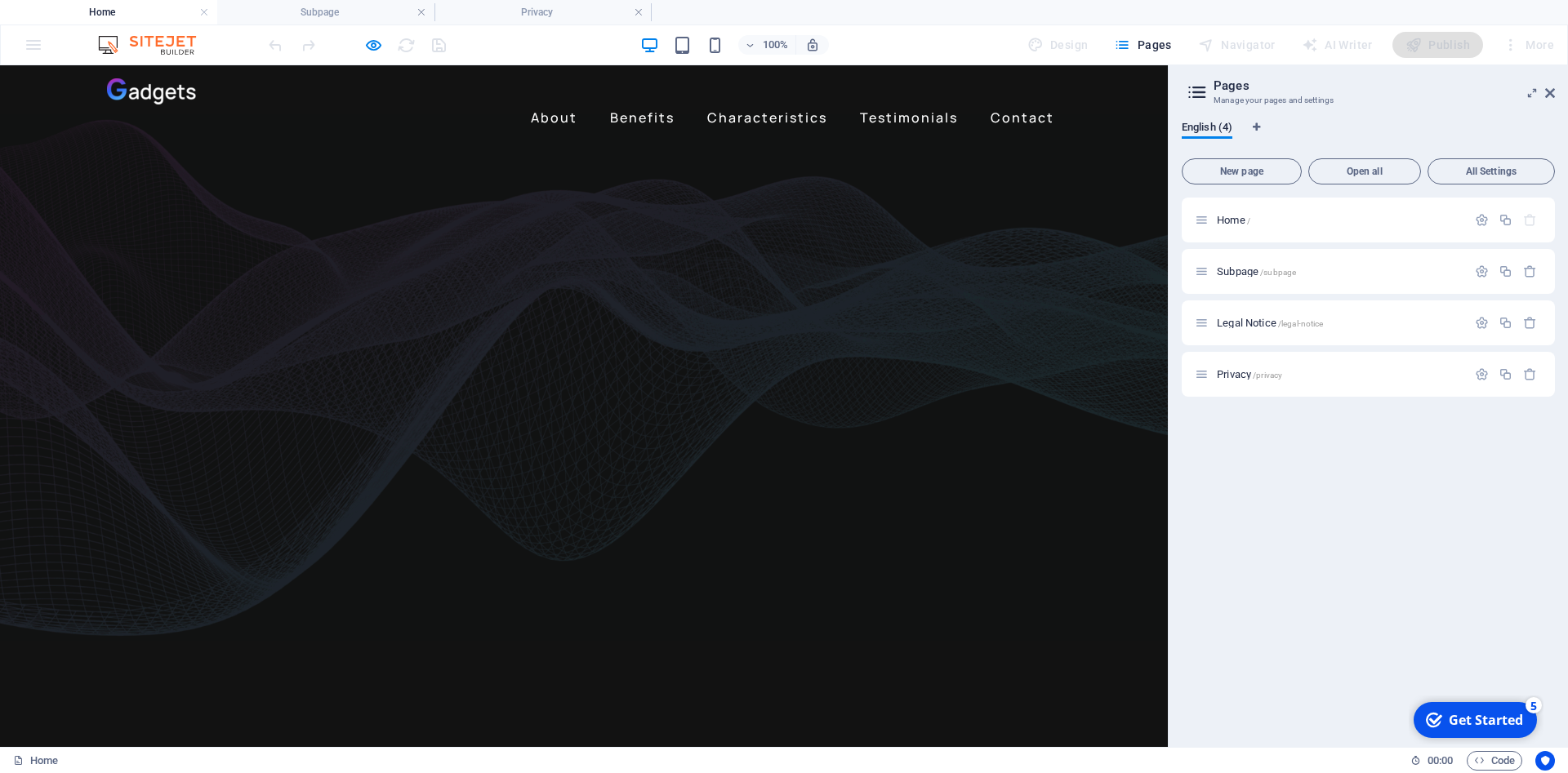
click at [0, 0] on div at bounding box center [0, 0] width 0 height 0
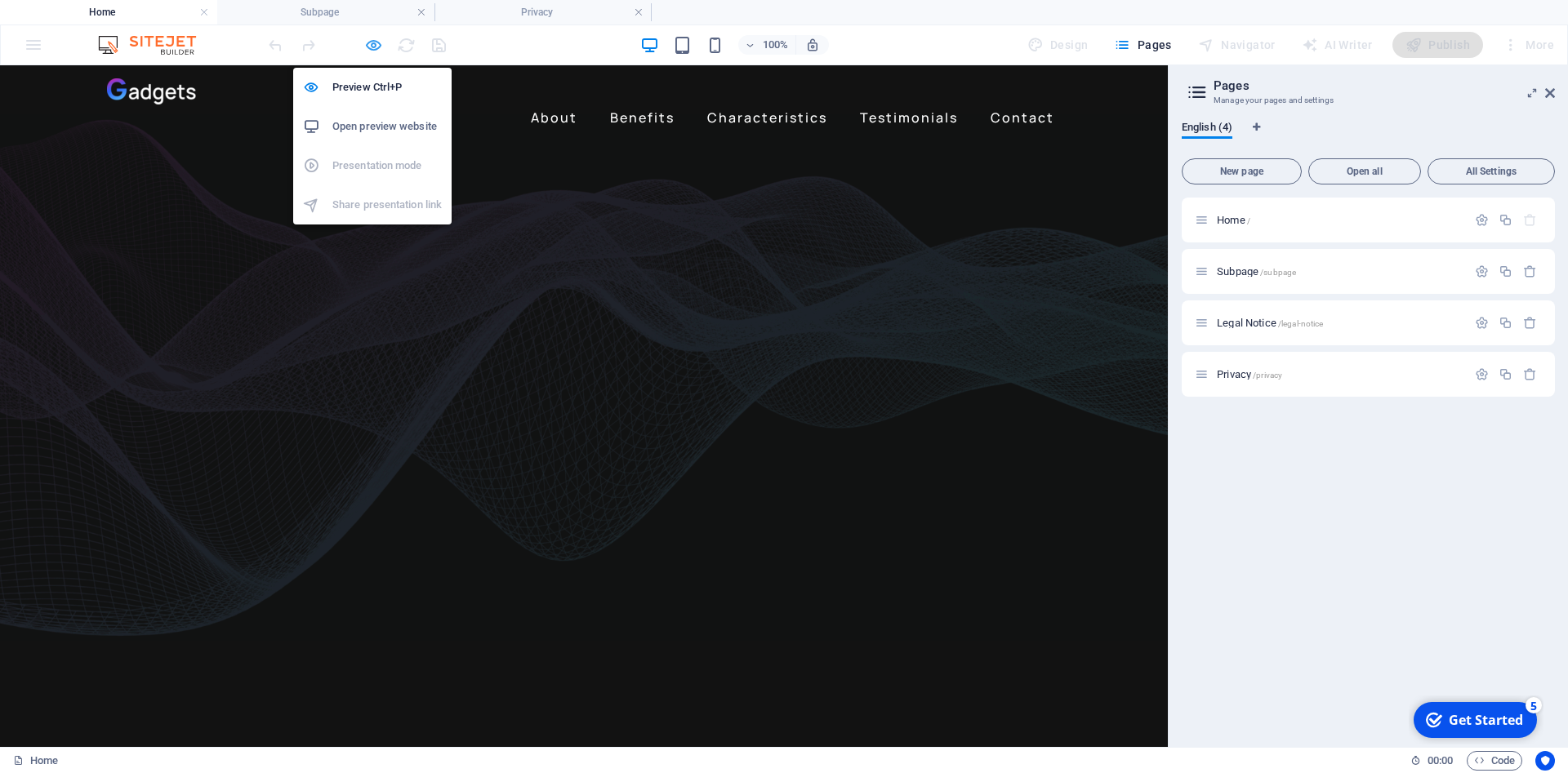
click at [0, 0] on icon "button" at bounding box center [0, 0] width 0 height 0
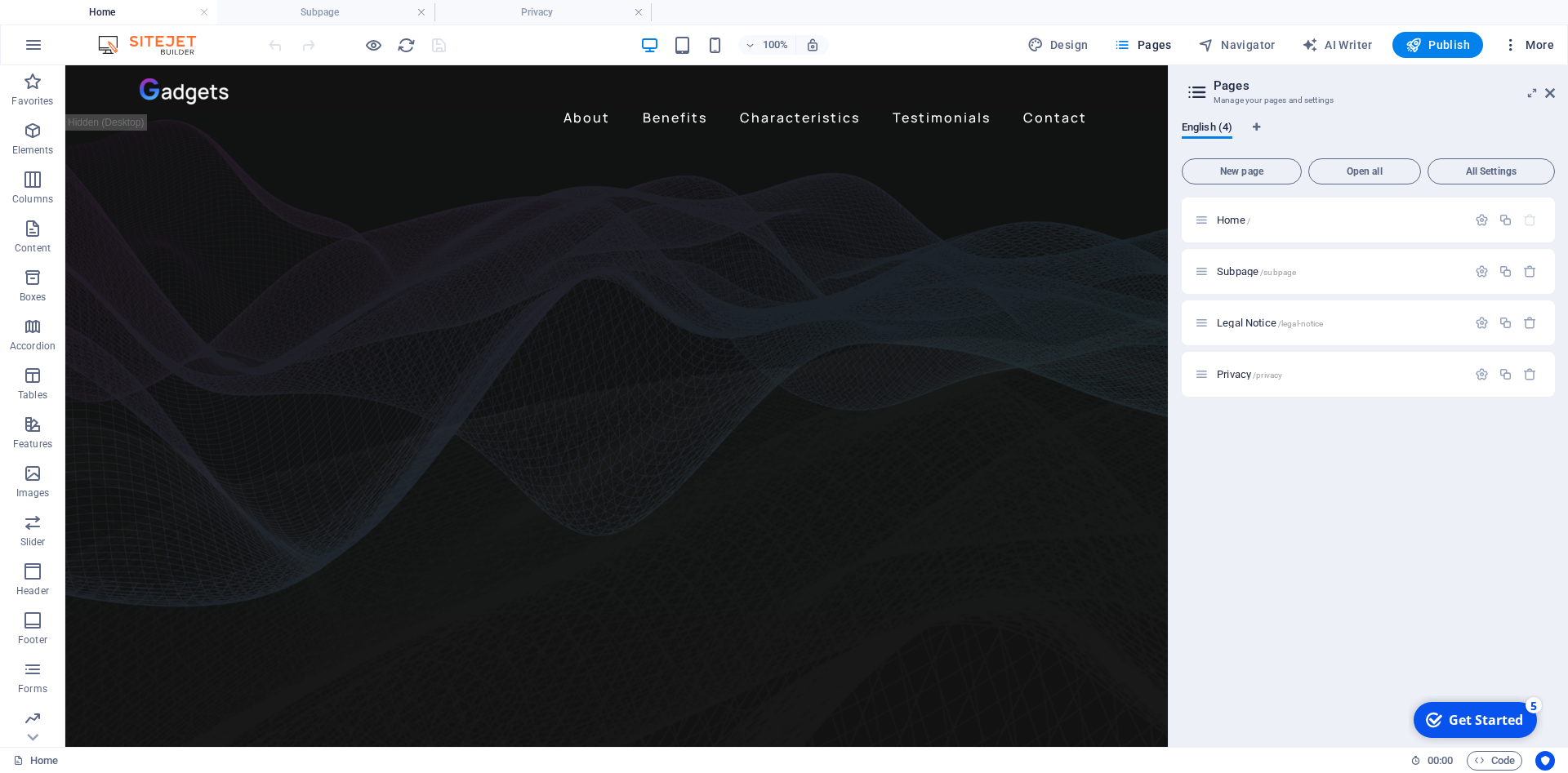
click at [1510, 47] on icon "button" at bounding box center [1510, 45] width 17 height 17
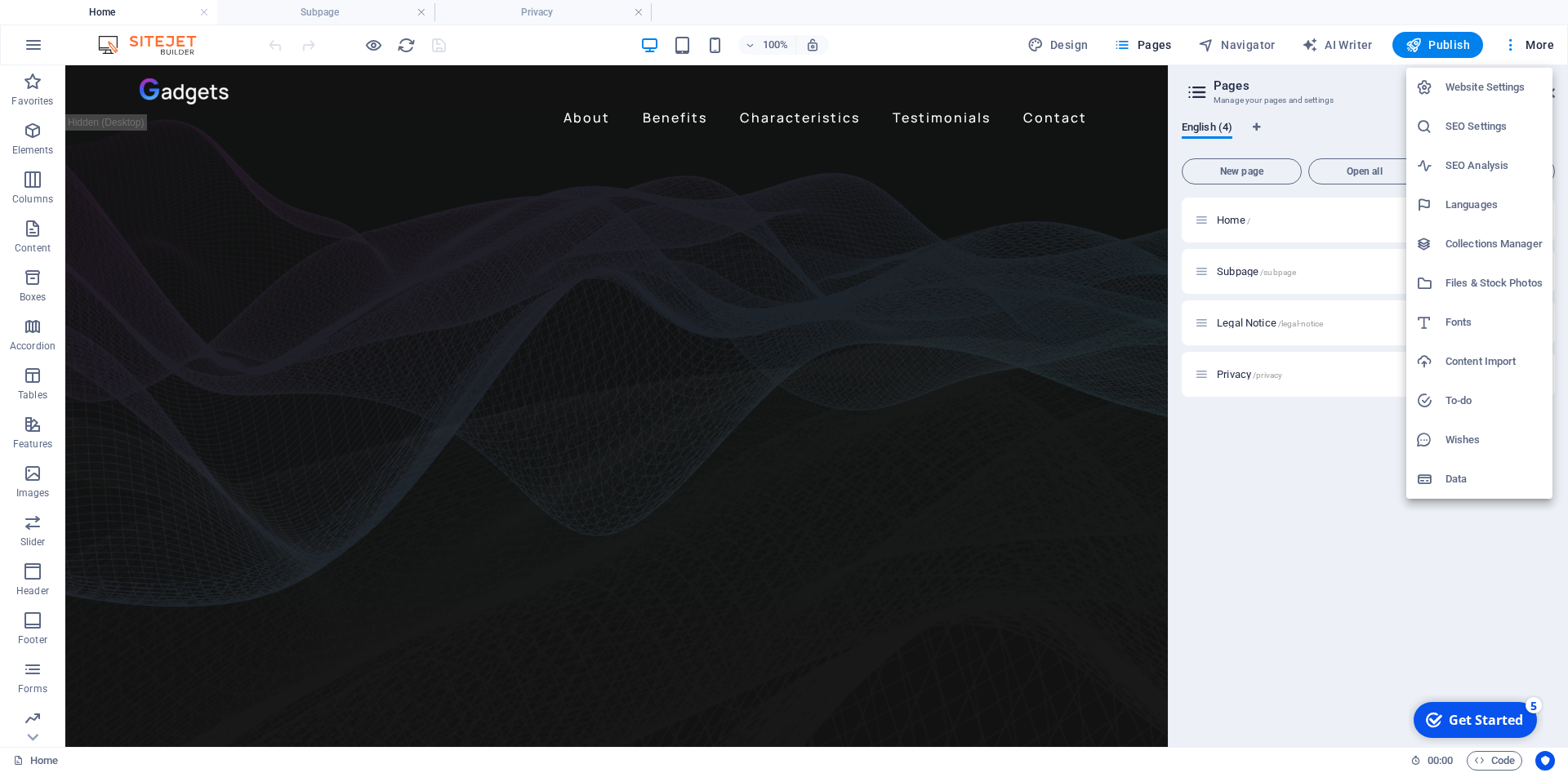
click at [1176, 495] on div at bounding box center [784, 386] width 1568 height 773
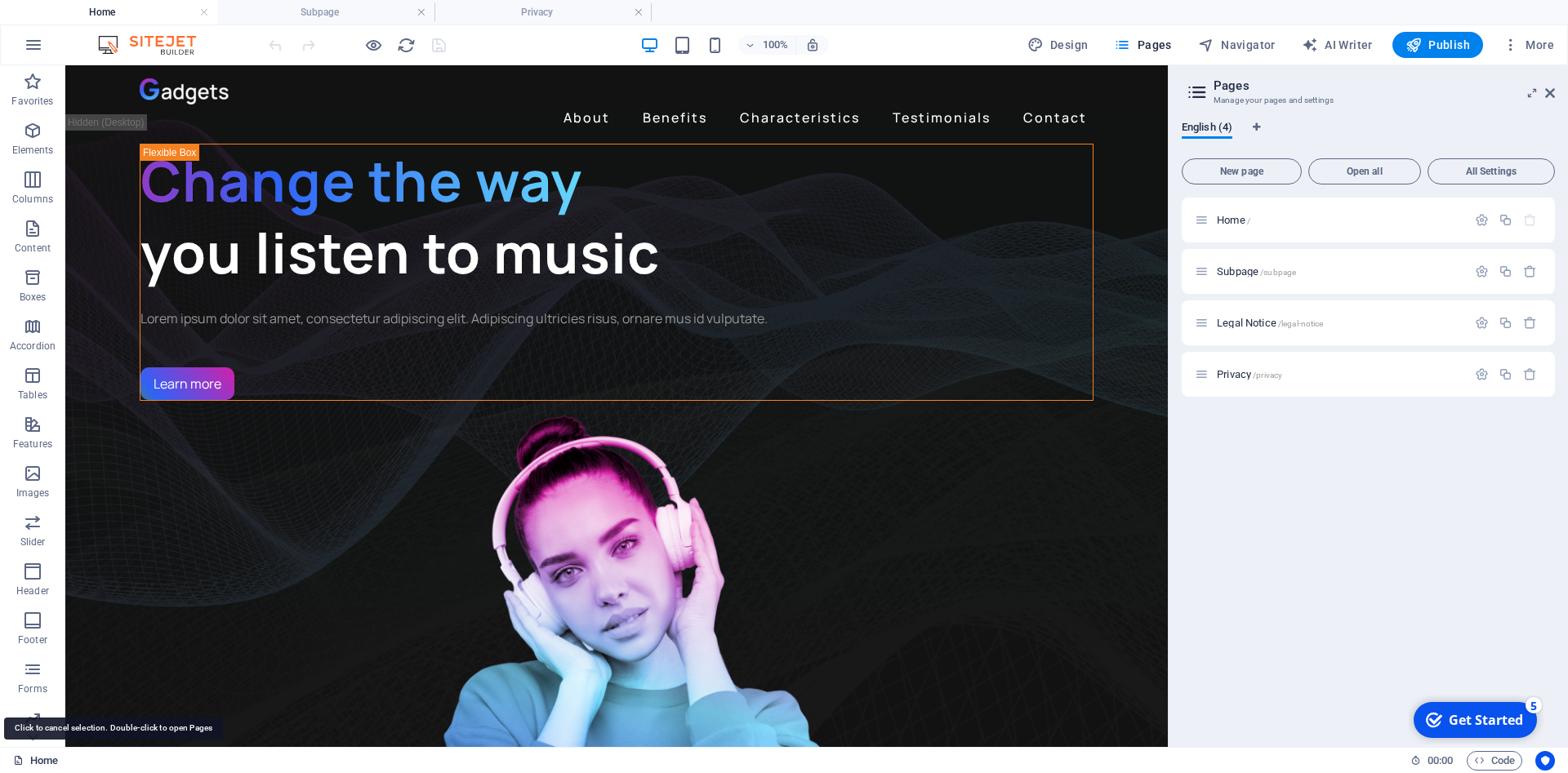
click at [23, 37] on button "button" at bounding box center [33, 45] width 39 height 39
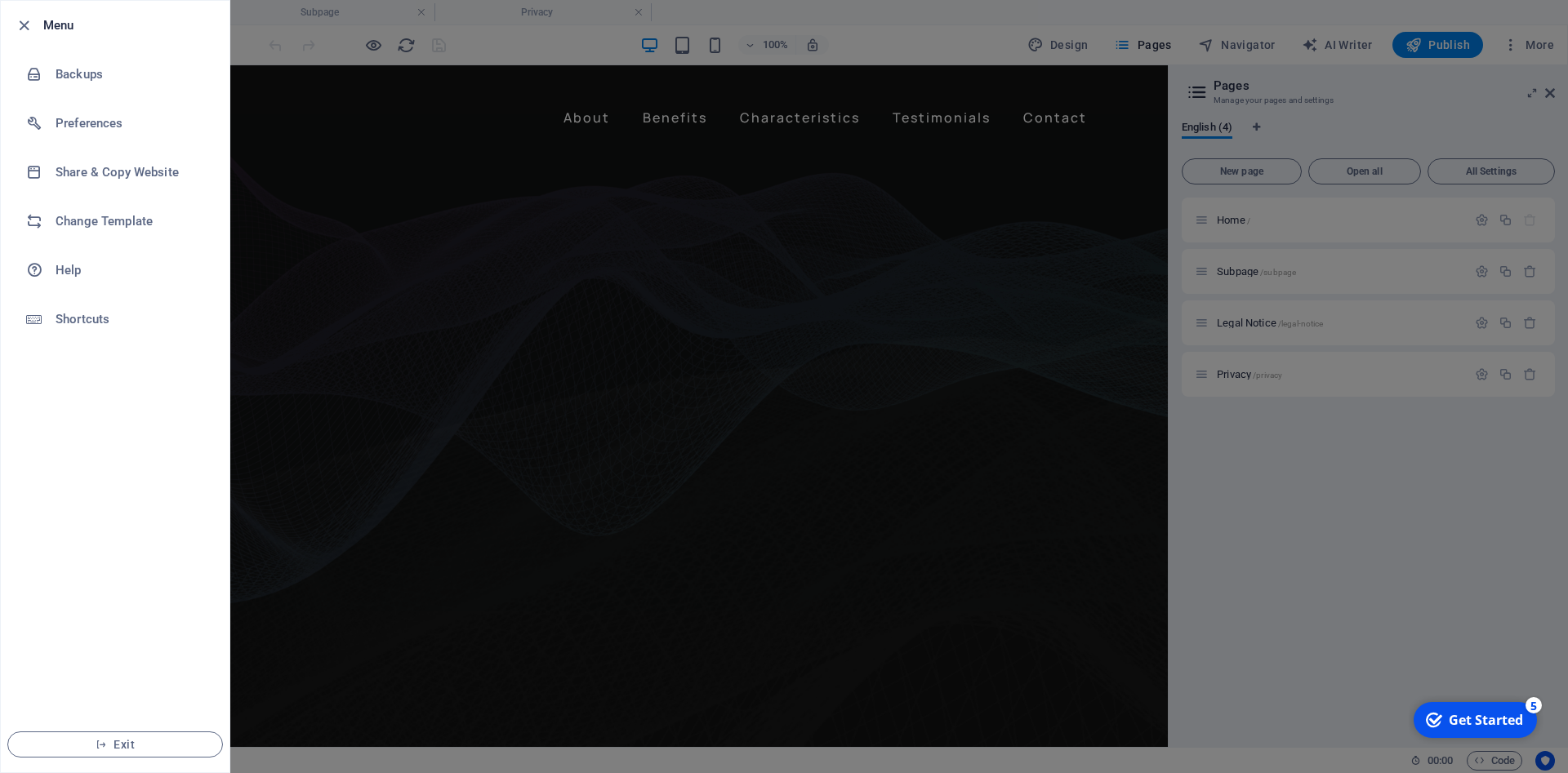
click at [965, 34] on div at bounding box center [784, 386] width 1568 height 773
